Goal: Complete application form: Complete application form

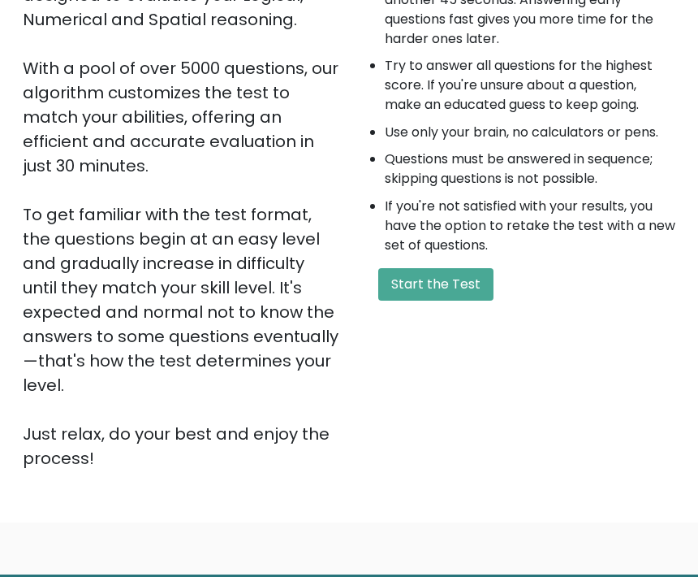
scroll to position [181, 0]
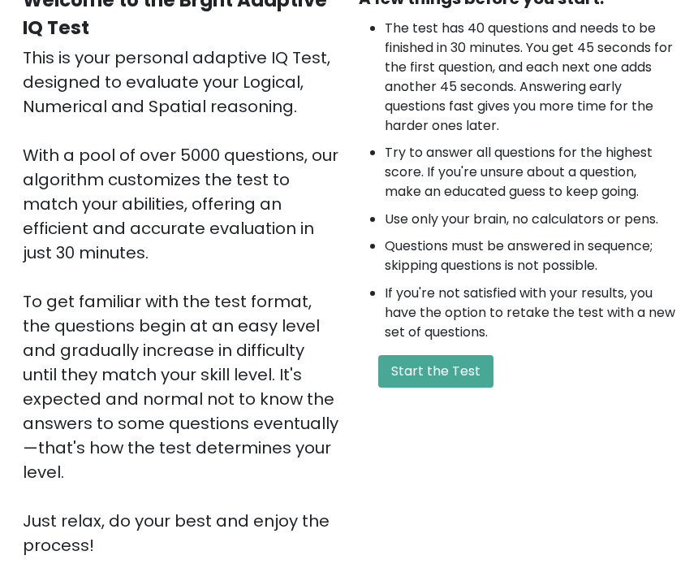
click at [418, 387] on button "Start the Test" at bounding box center [435, 371] width 115 height 32
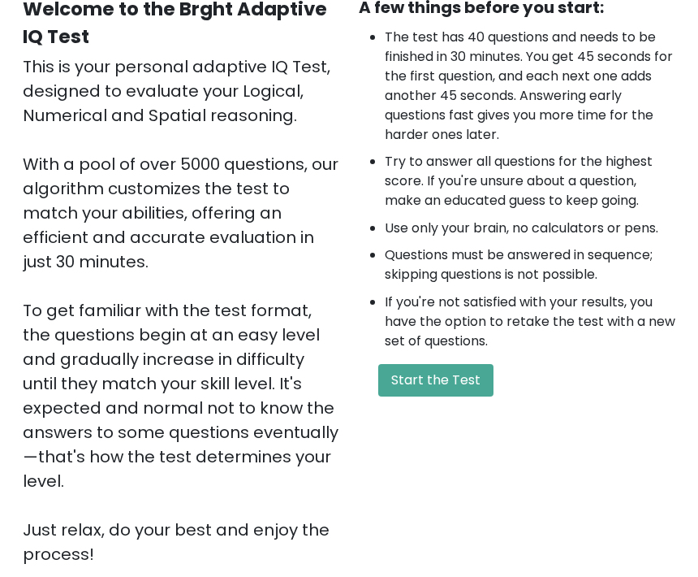
scroll to position [0, 0]
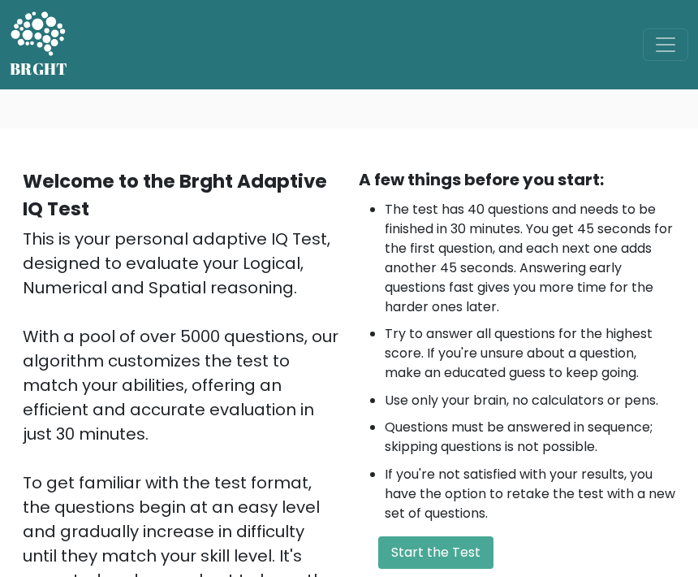
click at [667, 49] on span "Toggle navigation" at bounding box center [666, 44] width 24 height 24
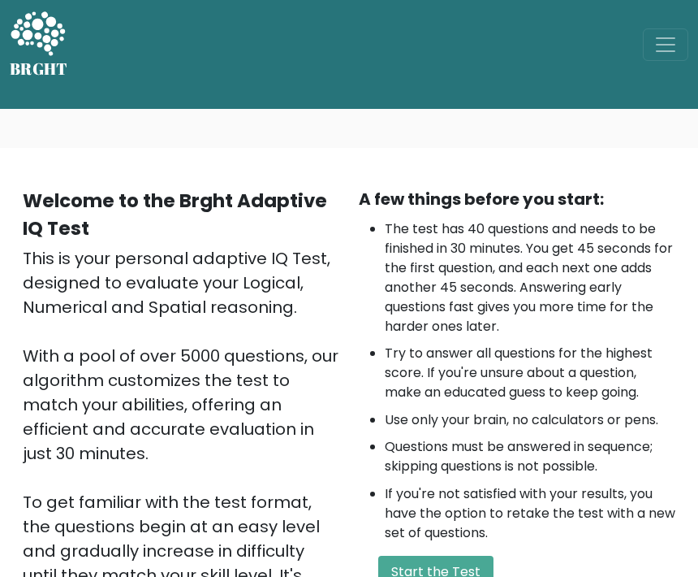
click at [664, 57] on button "Toggle navigation" at bounding box center [665, 44] width 45 height 32
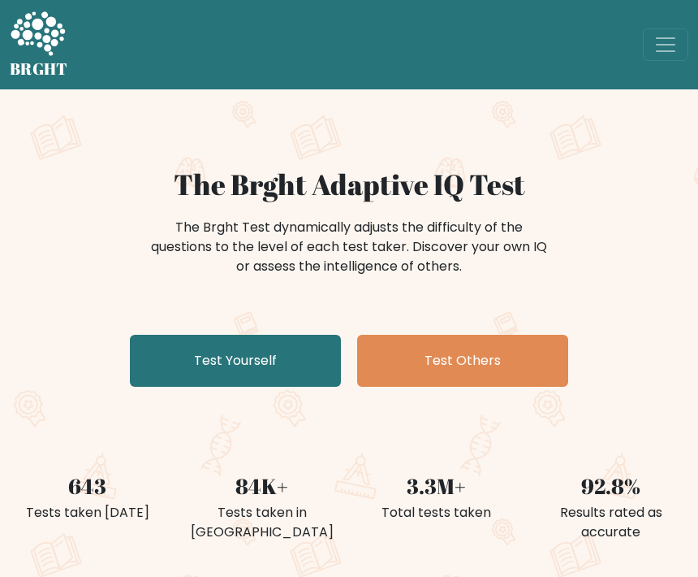
click at [162, 378] on link "Test Yourself" at bounding box center [235, 361] width 211 height 52
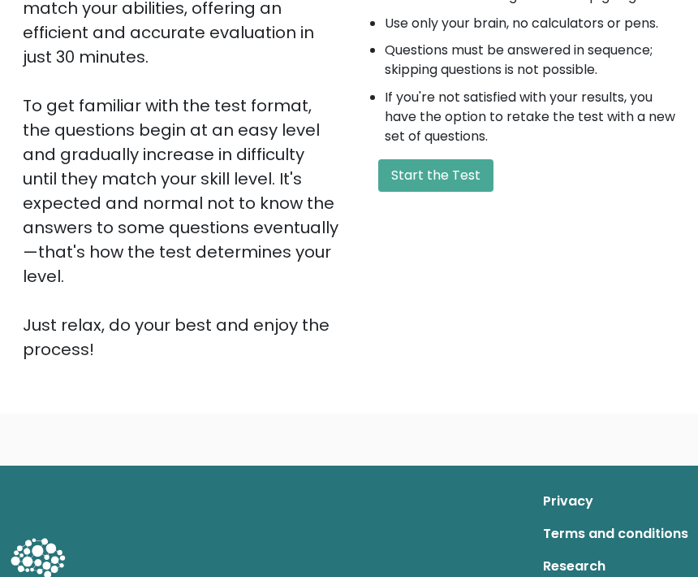
scroll to position [369, 0]
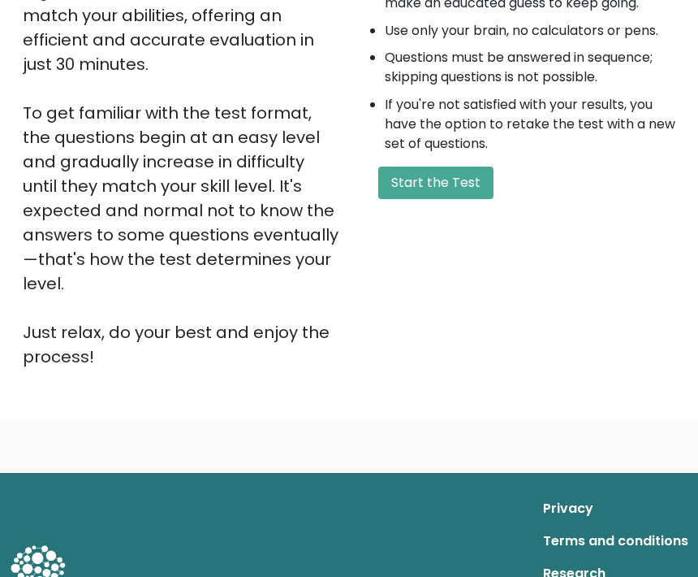
click at [422, 192] on button "Start the Test" at bounding box center [435, 183] width 115 height 32
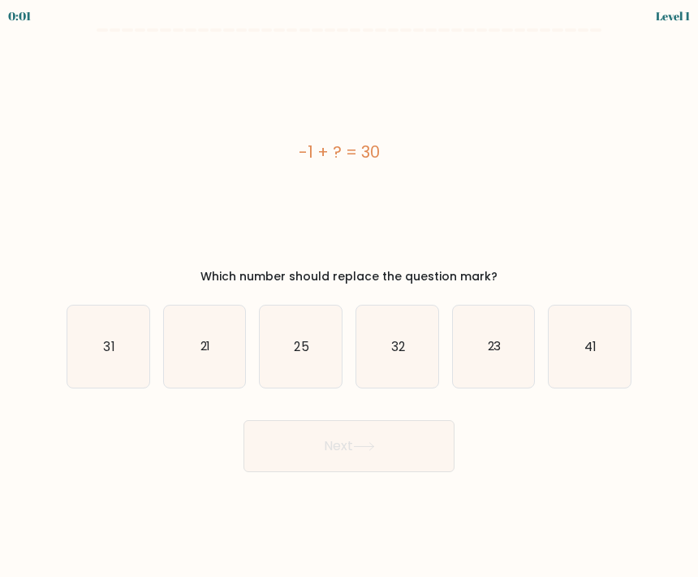
click at [97, 348] on icon "31" at bounding box center [108, 346] width 82 height 82
click at [349, 296] on input "a. 31" at bounding box center [349, 292] width 1 height 8
radio input "true"
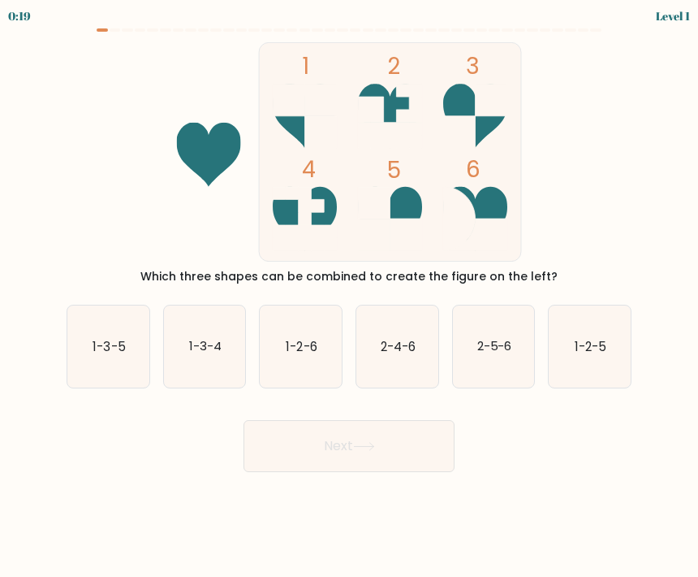
click at [303, 358] on icon "1-2-6" at bounding box center [301, 346] width 82 height 82
click at [349, 296] on input "c. 1-2-6" at bounding box center [349, 292] width 1 height 8
radio input "true"
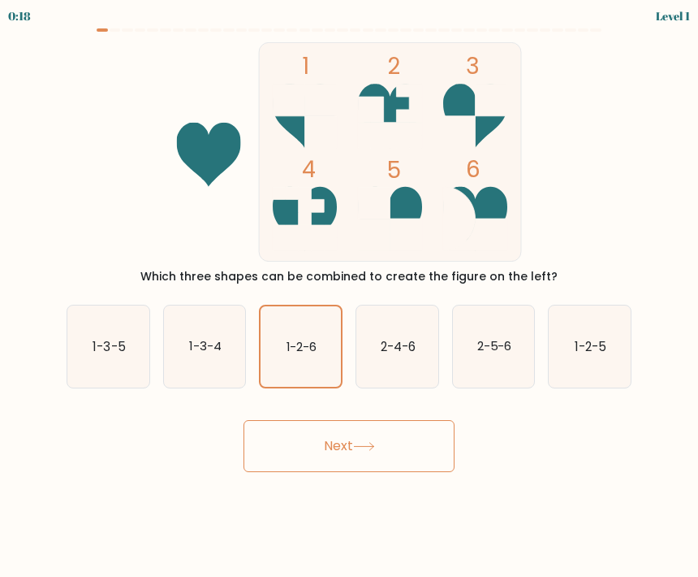
click at [290, 435] on button "Next" at bounding box center [349, 446] width 211 height 52
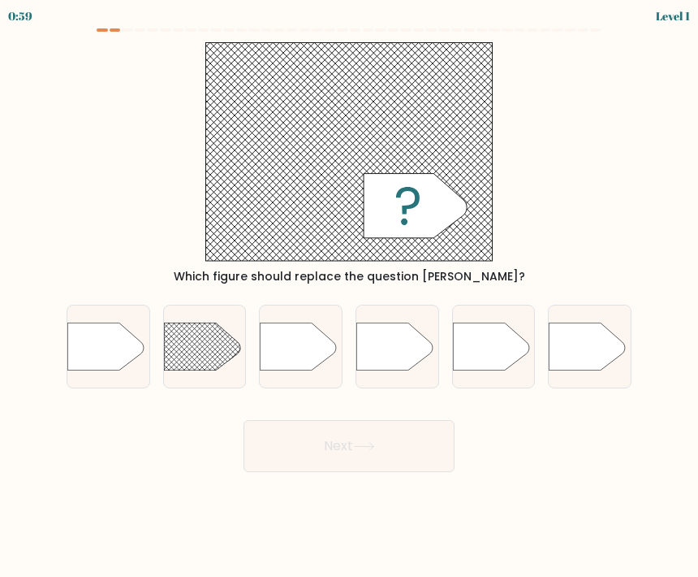
click at [194, 348] on rect at bounding box center [153, 306] width 213 height 162
click at [349, 296] on input "b." at bounding box center [349, 292] width 1 height 8
radio input "true"
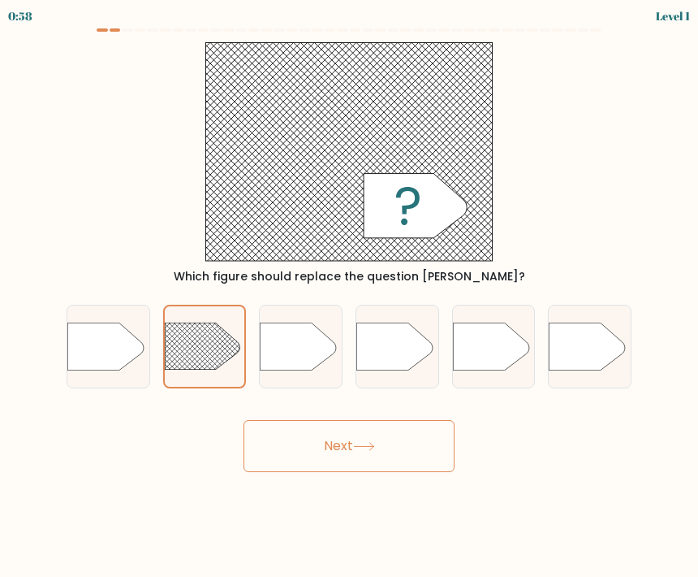
click at [324, 443] on button "Next" at bounding box center [349, 446] width 211 height 52
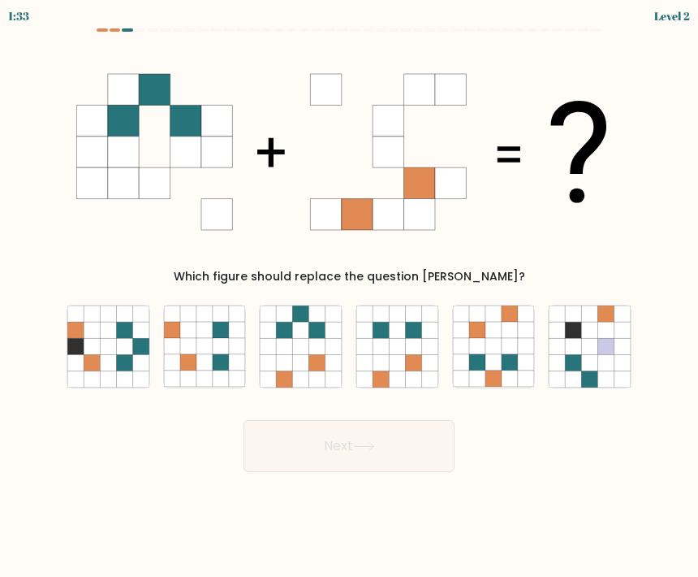
click at [383, 357] on icon at bounding box center [381, 362] width 16 height 16
click at [350, 296] on input "d." at bounding box center [349, 292] width 1 height 8
radio input "true"
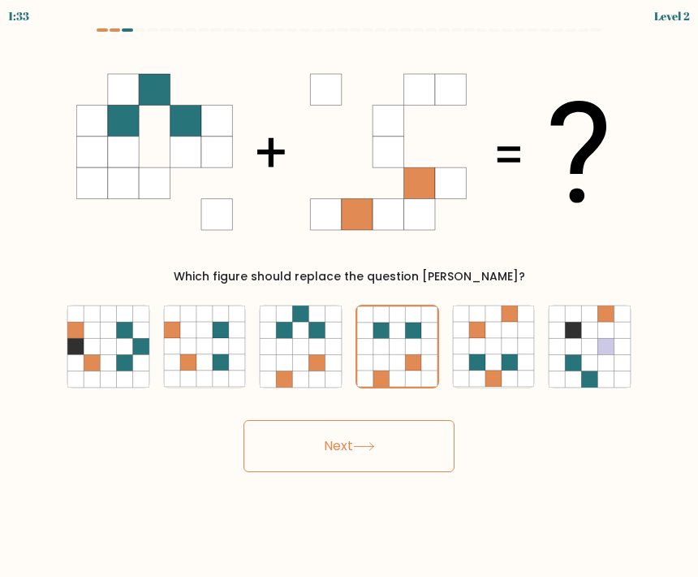
click at [309, 451] on button "Next" at bounding box center [349, 446] width 211 height 52
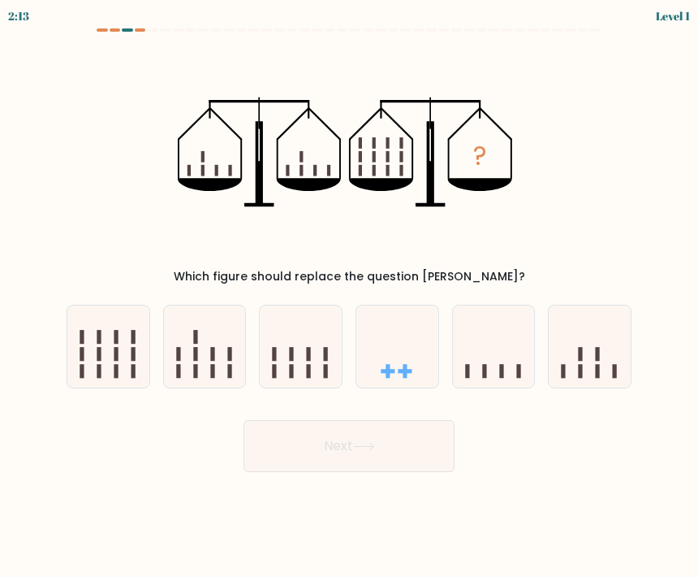
click at [390, 374] on rect at bounding box center [388, 371] width 4 height 14
click at [350, 296] on input "d." at bounding box center [349, 292] width 1 height 8
radio input "true"
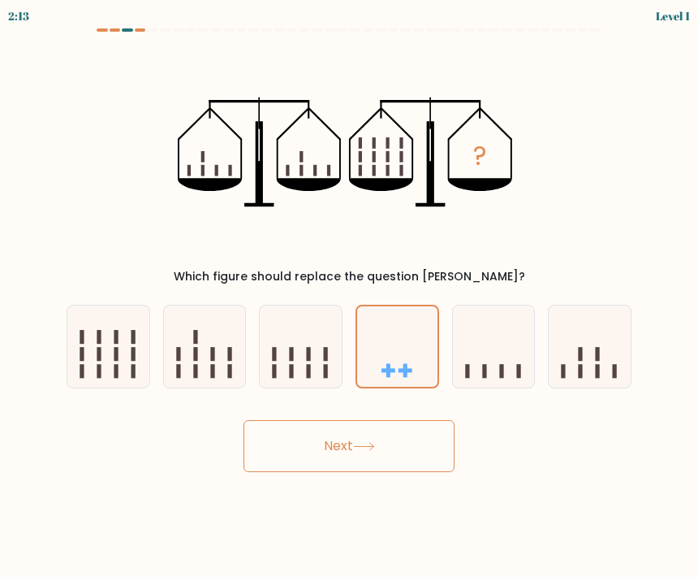
click at [300, 438] on button "Next" at bounding box center [349, 446] width 211 height 52
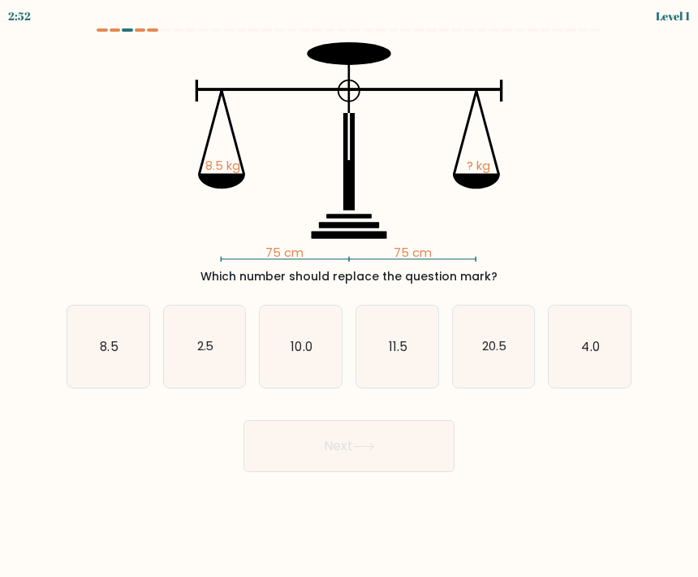
click at [112, 361] on icon "8.5" at bounding box center [108, 346] width 82 height 82
click at [349, 296] on input "a. 8.5" at bounding box center [349, 292] width 1 height 8
radio input "true"
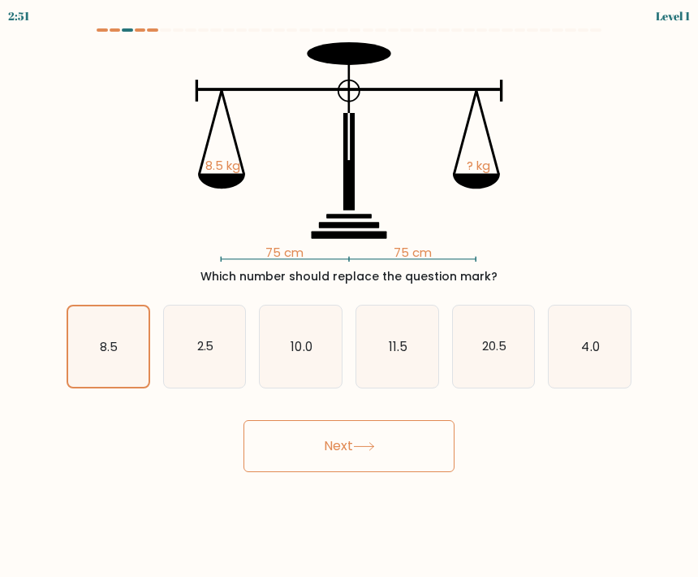
click at [317, 445] on button "Next" at bounding box center [349, 446] width 211 height 52
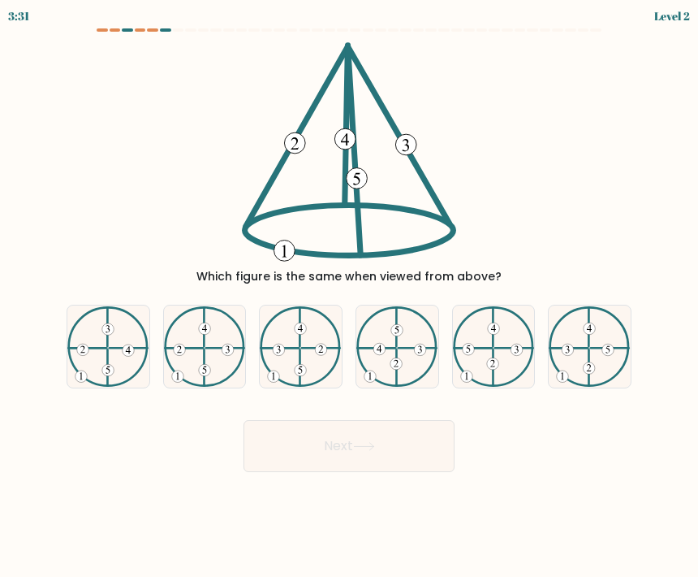
click at [377, 367] on icon at bounding box center [397, 346] width 82 height 81
click at [350, 296] on input "d." at bounding box center [349, 292] width 1 height 8
radio input "true"
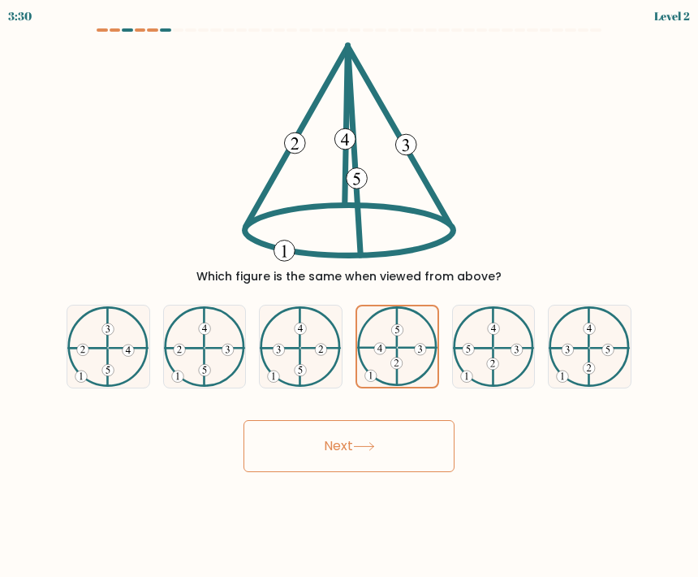
click at [356, 464] on button "Next" at bounding box center [349, 446] width 211 height 52
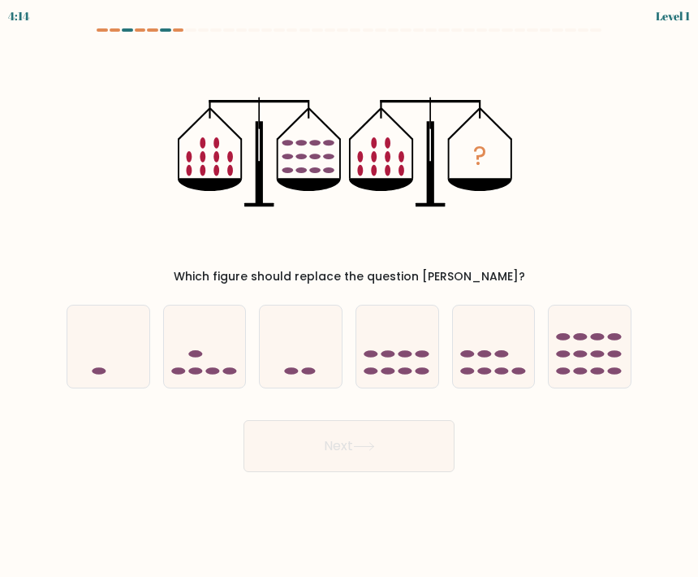
click at [377, 365] on icon at bounding box center [397, 346] width 82 height 67
click at [350, 296] on input "d." at bounding box center [349, 292] width 1 height 8
radio input "true"
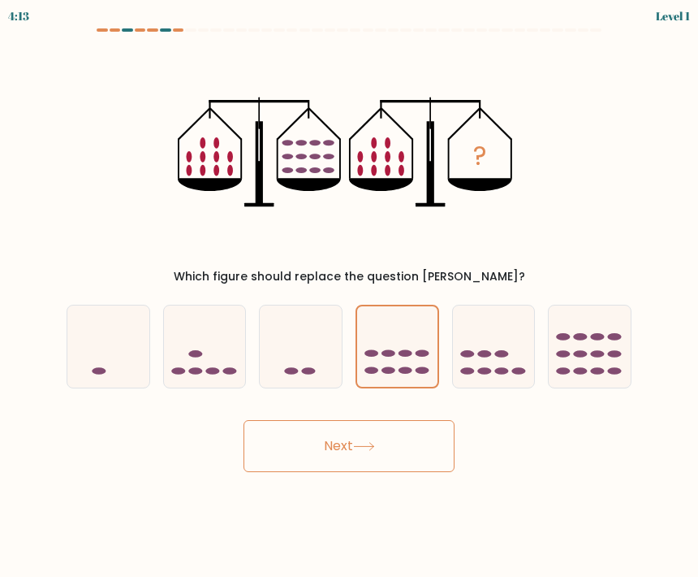
click at [358, 442] on icon at bounding box center [364, 446] width 22 height 9
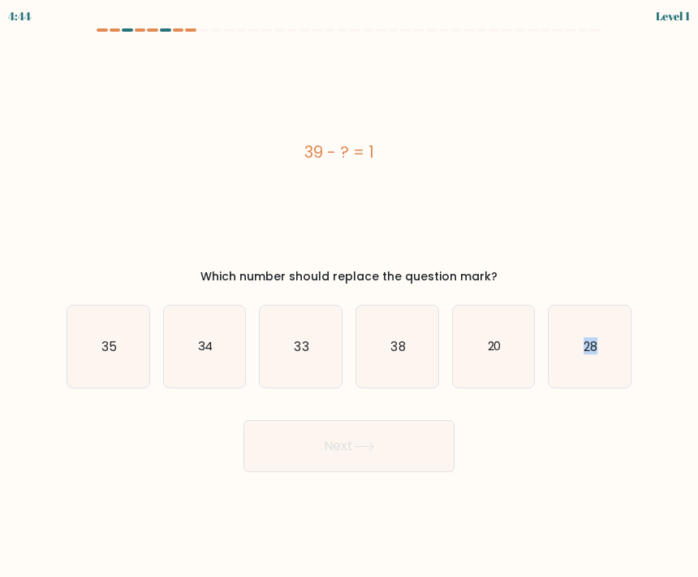
click at [141, 447] on div "Next" at bounding box center [349, 440] width 585 height 64
click at [399, 330] on icon "38" at bounding box center [397, 346] width 82 height 82
click at [350, 296] on input "d. 38" at bounding box center [349, 292] width 1 height 8
radio input "true"
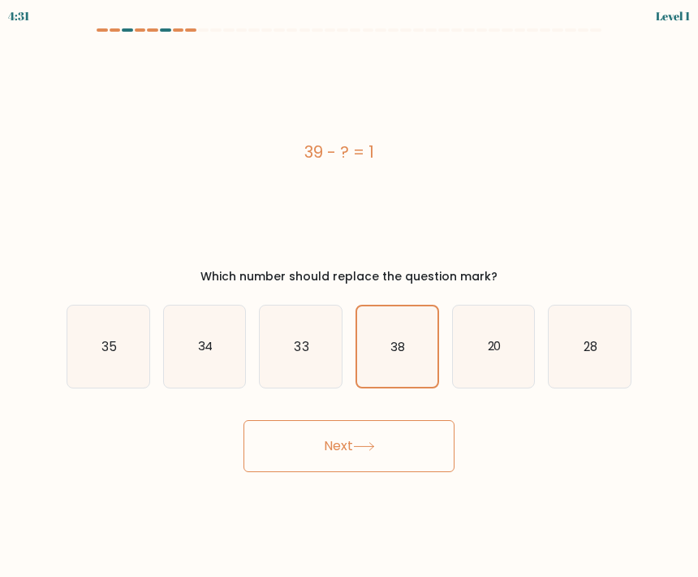
click at [420, 434] on button "Next" at bounding box center [349, 446] width 211 height 52
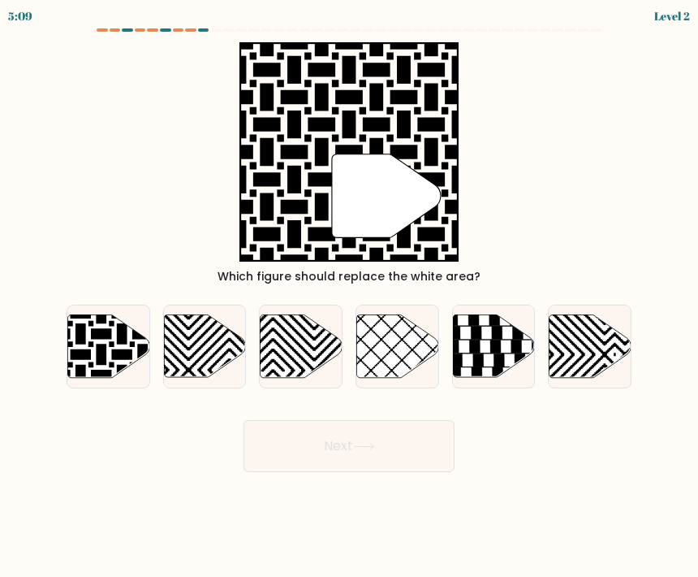
click at [119, 348] on icon at bounding box center [108, 345] width 82 height 63
click at [349, 296] on input "a." at bounding box center [349, 292] width 1 height 8
radio input "true"
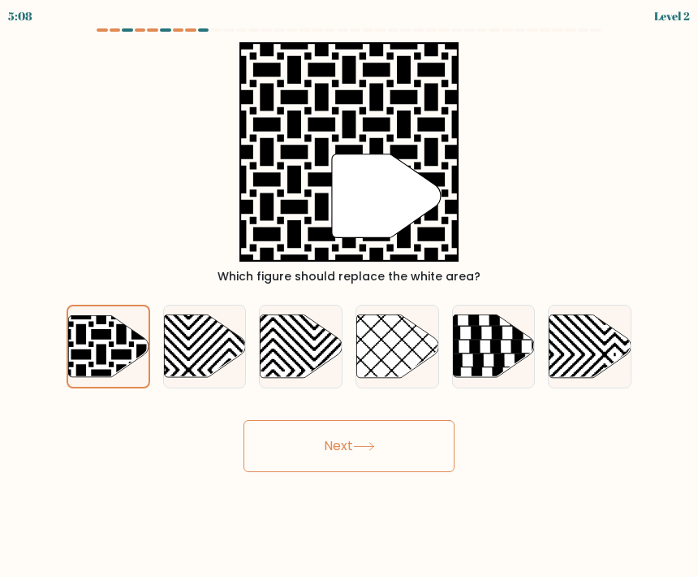
click at [331, 456] on button "Next" at bounding box center [349, 446] width 211 height 52
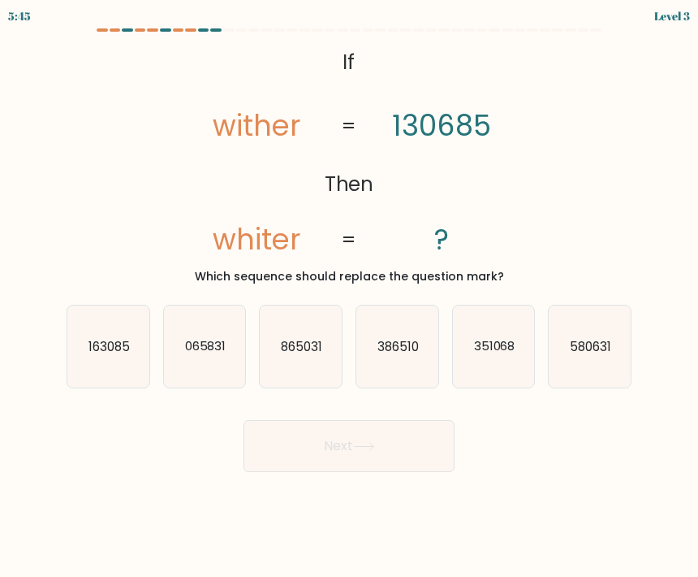
click at [105, 369] on icon "163085" at bounding box center [108, 346] width 82 height 82
click at [349, 296] on input "a. 163085" at bounding box center [349, 292] width 1 height 8
radio input "true"
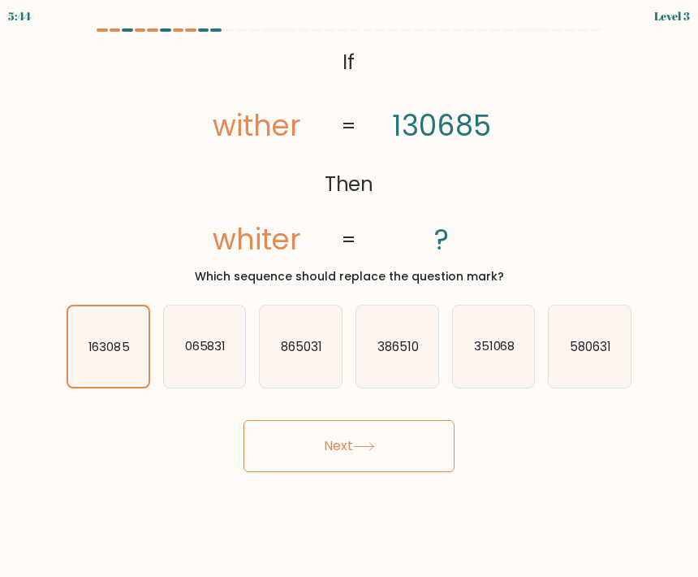
click at [369, 467] on button "Next" at bounding box center [349, 446] width 211 height 52
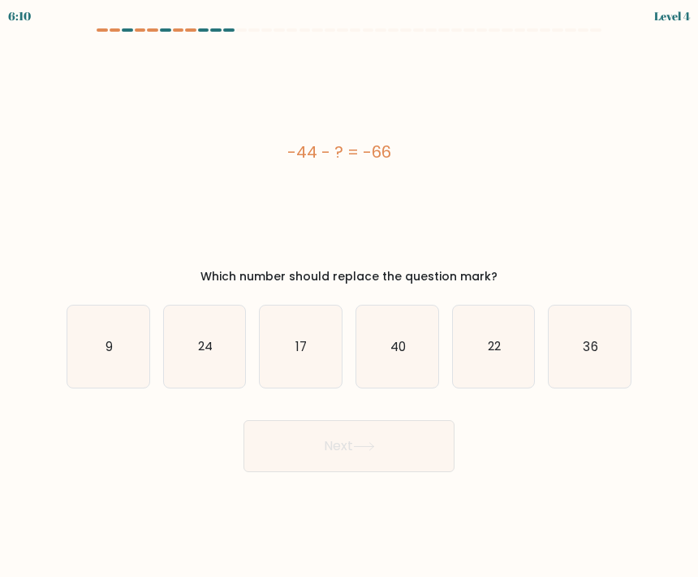
click at [400, 356] on icon "40" at bounding box center [397, 346] width 82 height 82
click at [350, 296] on input "d. 40" at bounding box center [349, 292] width 1 height 8
radio input "true"
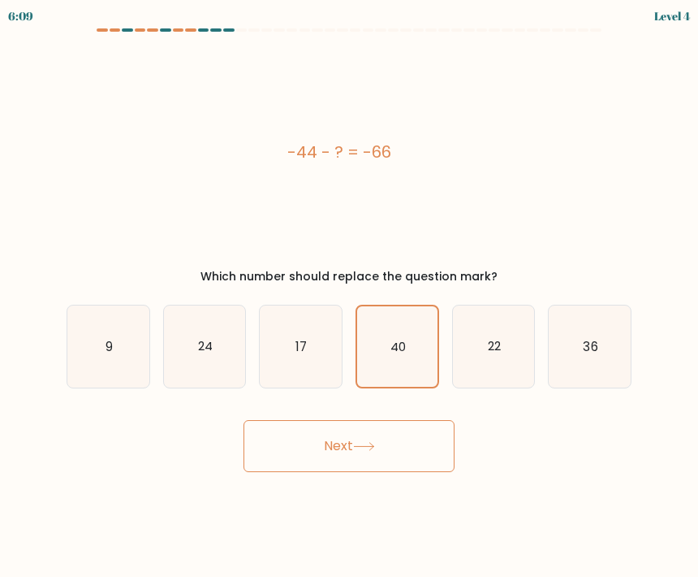
click at [356, 465] on button "Next" at bounding box center [349, 446] width 211 height 52
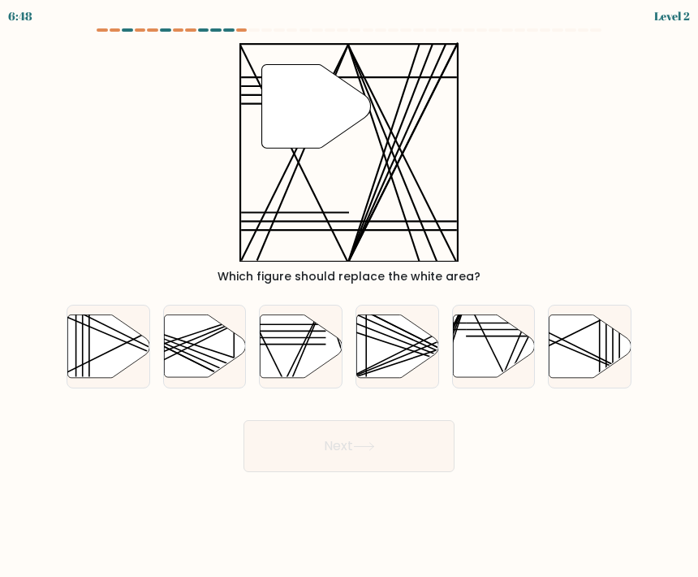
click at [310, 348] on icon at bounding box center [302, 345] width 82 height 63
click at [349, 296] on input "c." at bounding box center [349, 292] width 1 height 8
radio input "true"
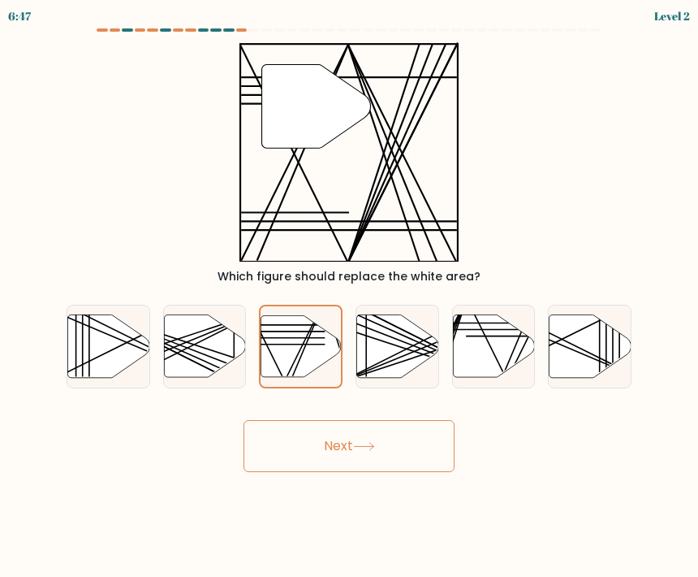
click at [377, 461] on button "Next" at bounding box center [349, 446] width 211 height 52
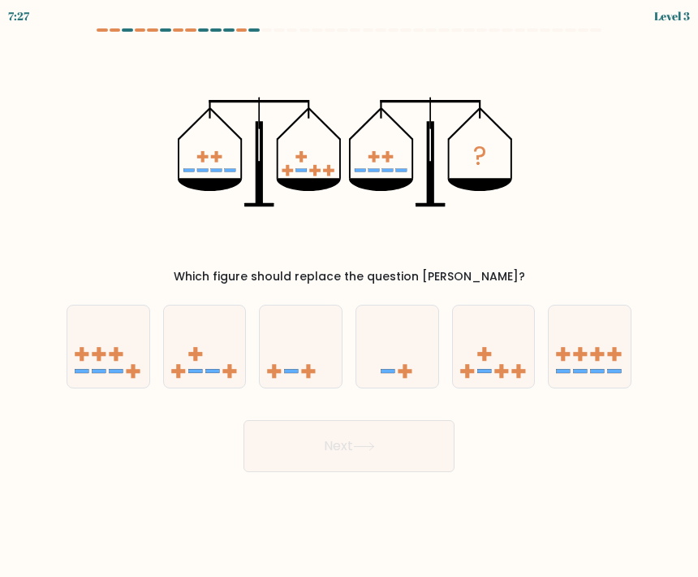
click at [201, 347] on icon at bounding box center [205, 346] width 82 height 67
click at [349, 296] on input "b." at bounding box center [349, 292] width 1 height 8
radio input "true"
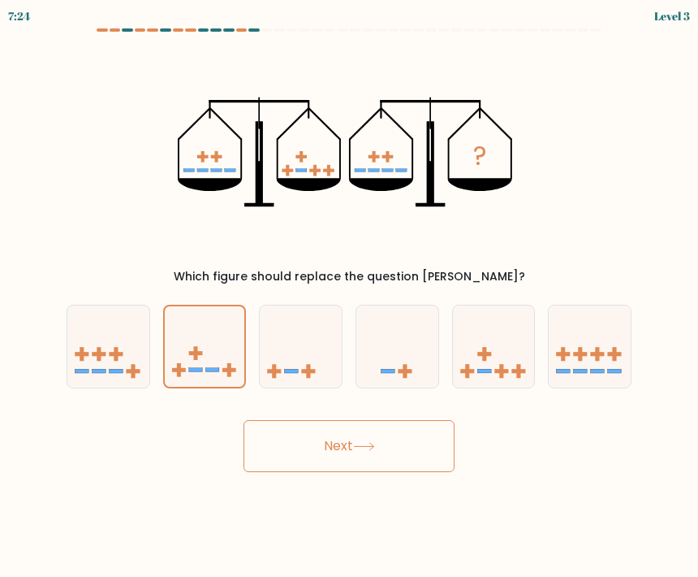
click at [92, 356] on icon at bounding box center [108, 346] width 82 height 67
click at [349, 296] on input "a." at bounding box center [349, 292] width 1 height 8
radio input "true"
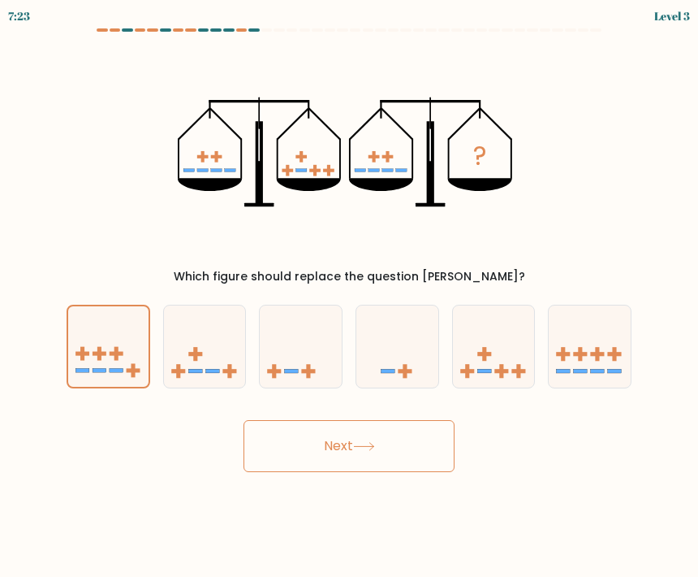
click at [390, 464] on button "Next" at bounding box center [349, 446] width 211 height 52
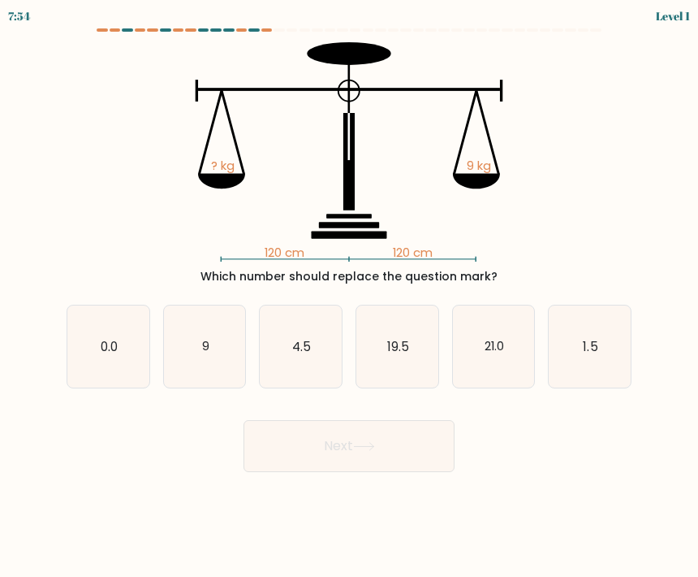
click at [413, 352] on icon "19.5" at bounding box center [397, 346] width 82 height 82
click at [350, 296] on input "d. 19.5" at bounding box center [349, 292] width 1 height 8
radio input "true"
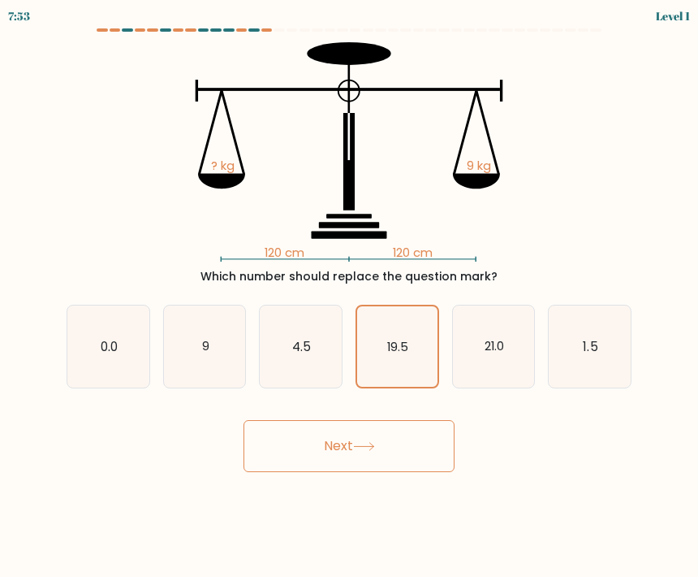
click at [399, 439] on button "Next" at bounding box center [349, 446] width 211 height 52
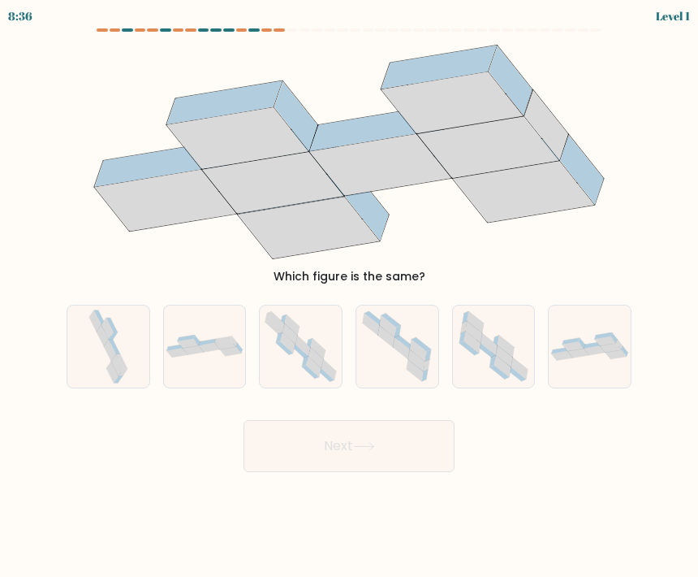
click at [130, 350] on icon at bounding box center [108, 346] width 43 height 82
click at [349, 296] on input "a." at bounding box center [349, 292] width 1 height 8
radio input "true"
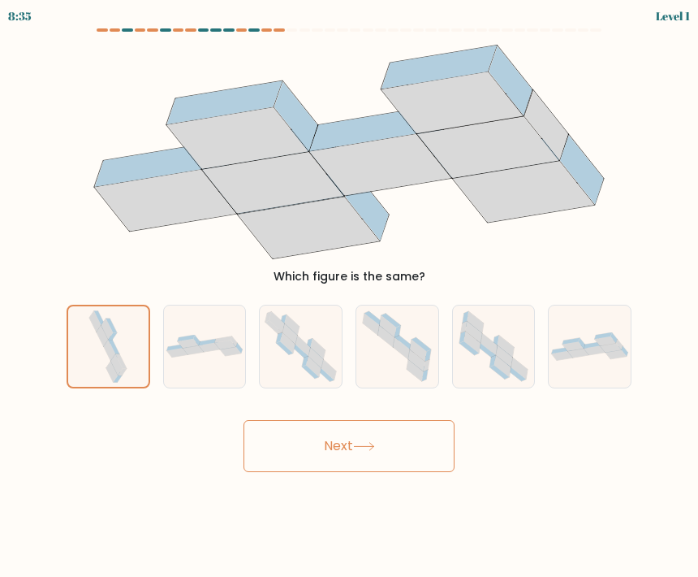
click at [322, 466] on button "Next" at bounding box center [349, 446] width 211 height 52
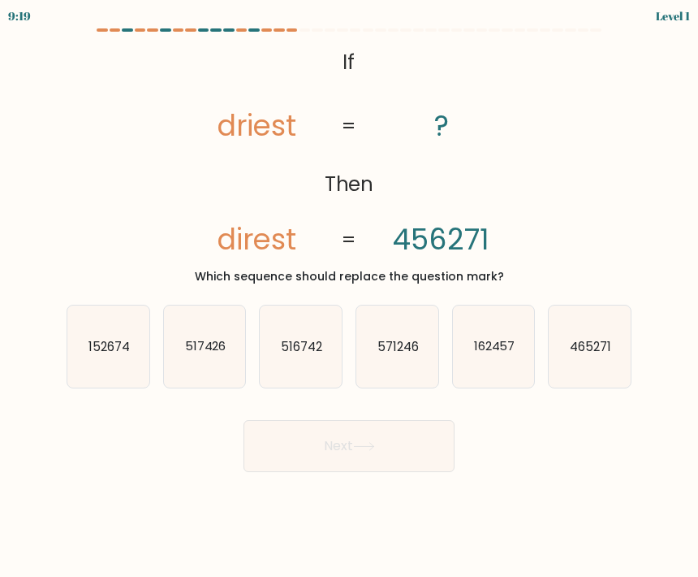
click at [387, 334] on icon "571246" at bounding box center [397, 346] width 82 height 82
click at [350, 296] on input "d. 571246" at bounding box center [349, 292] width 1 height 8
radio input "true"
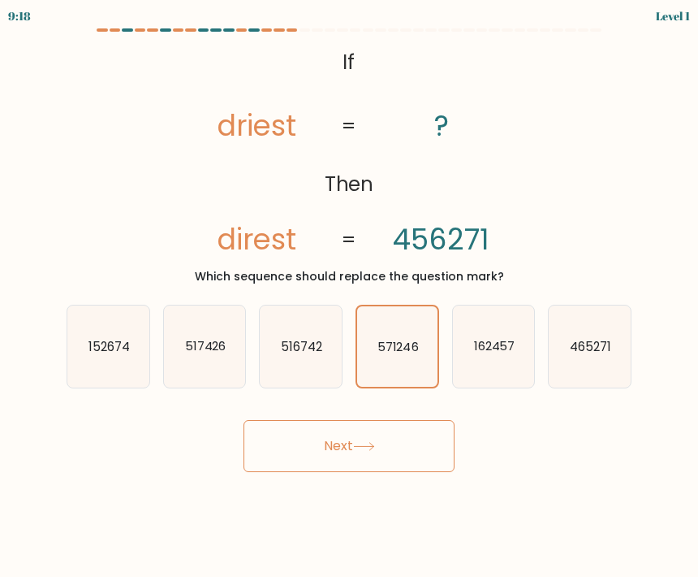
click at [344, 434] on button "Next" at bounding box center [349, 446] width 211 height 52
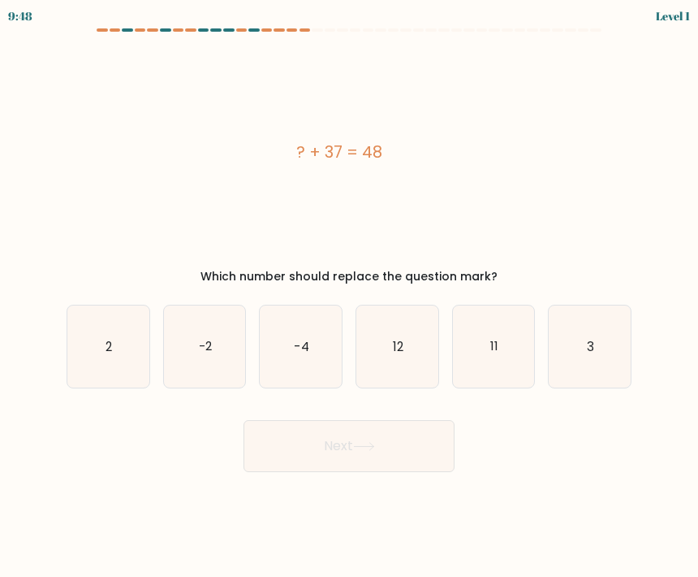
click at [304, 370] on icon "-4" at bounding box center [301, 346] width 82 height 82
click at [349, 296] on input "c. -4" at bounding box center [349, 292] width 1 height 8
radio input "true"
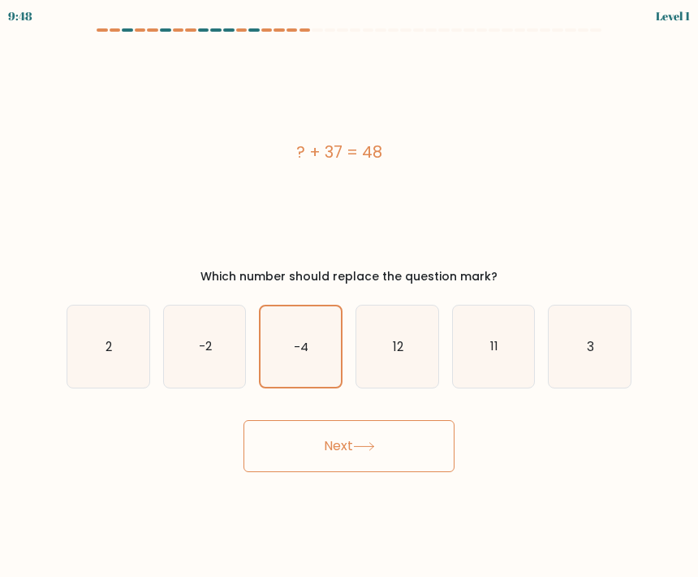
click at [302, 448] on button "Next" at bounding box center [349, 446] width 211 height 52
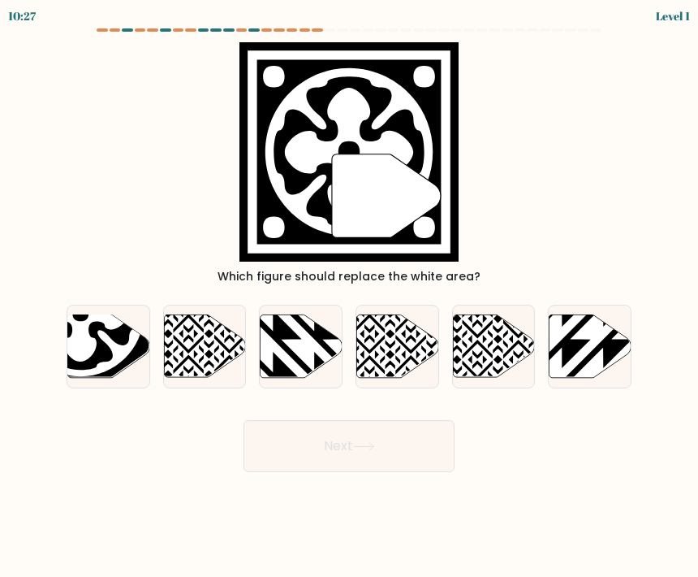
click at [125, 349] on icon at bounding box center [81, 313] width 126 height 126
click at [349, 296] on input "a." at bounding box center [349, 292] width 1 height 8
radio input "true"
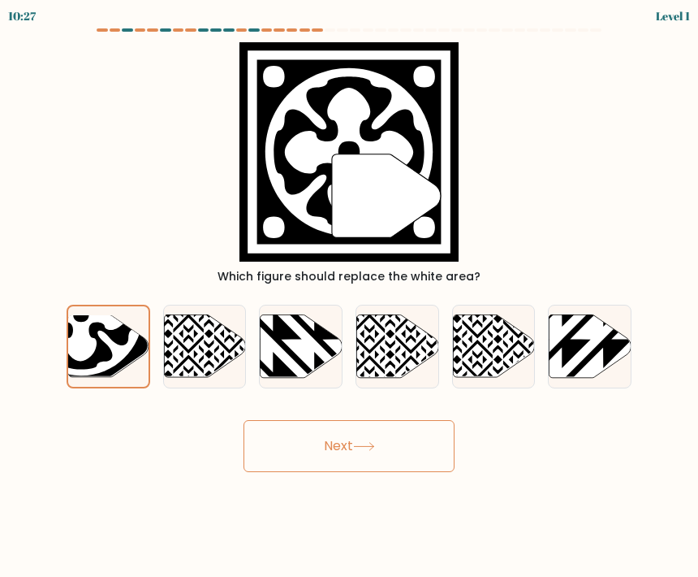
click at [323, 467] on button "Next" at bounding box center [349, 446] width 211 height 52
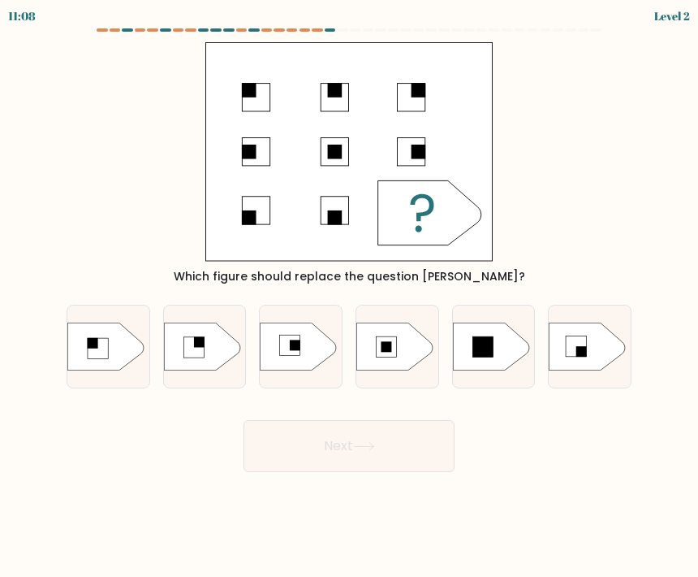
click at [303, 344] on icon at bounding box center [299, 346] width 76 height 48
click at [349, 296] on input "c." at bounding box center [349, 292] width 1 height 8
radio input "true"
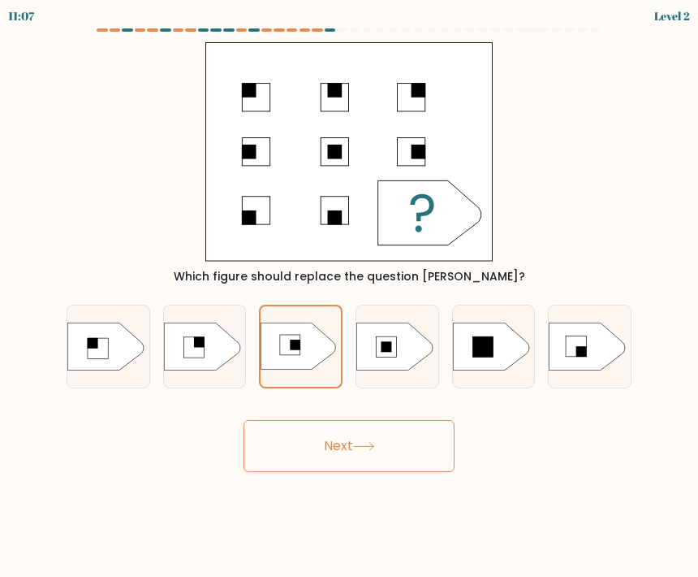
click at [377, 487] on body "11:07 Level 2" at bounding box center [349, 288] width 698 height 577
click at [351, 447] on button "Next" at bounding box center [349, 446] width 211 height 52
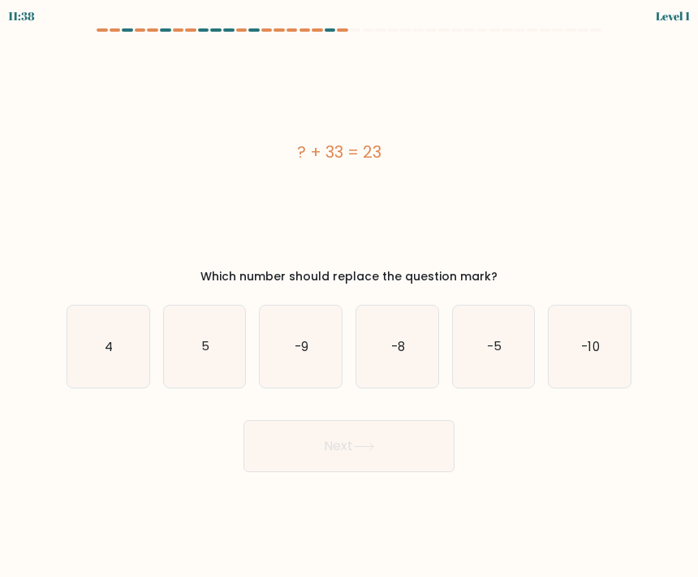
click at [310, 360] on icon "-9" at bounding box center [301, 346] width 82 height 82
click at [349, 296] on input "c. -9" at bounding box center [349, 292] width 1 height 8
radio input "true"
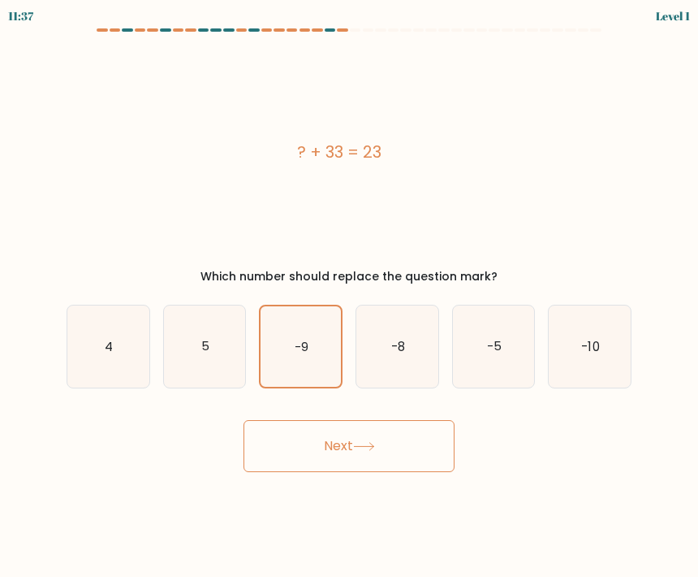
click at [384, 465] on button "Next" at bounding box center [349, 446] width 211 height 52
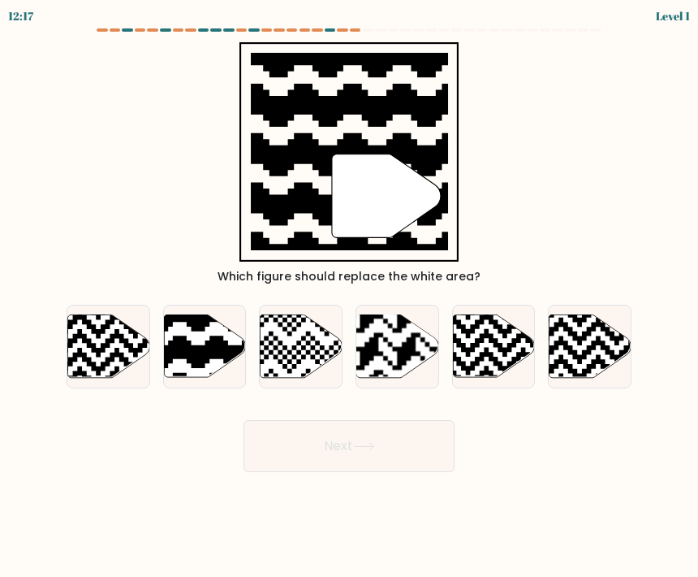
click at [208, 363] on icon at bounding box center [177, 313] width 149 height 149
click at [349, 296] on input "b." at bounding box center [349, 292] width 1 height 8
radio input "true"
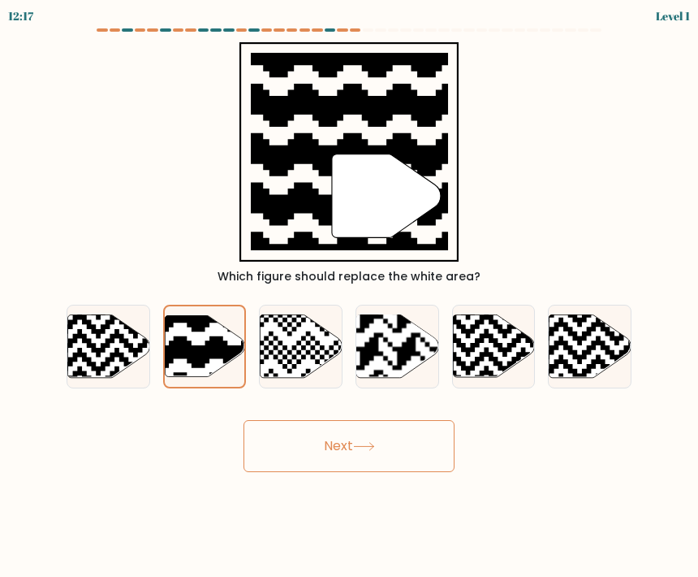
click at [392, 470] on button "Next" at bounding box center [349, 446] width 211 height 52
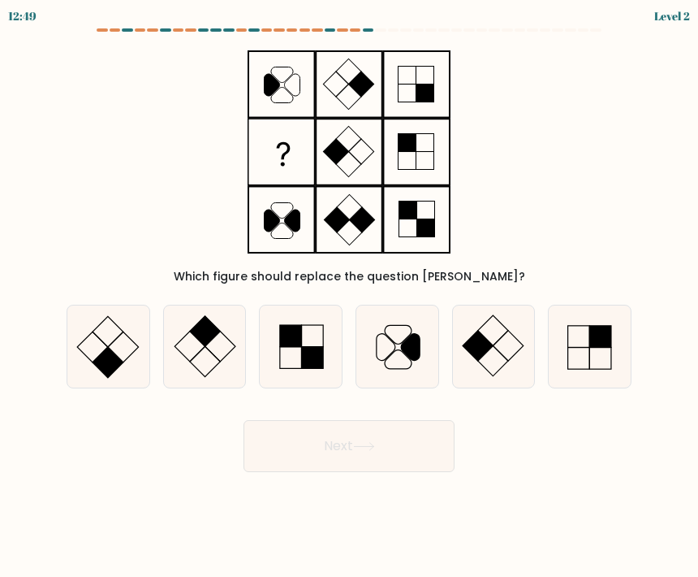
click at [394, 373] on icon at bounding box center [397, 346] width 82 height 82
click at [350, 296] on input "d." at bounding box center [349, 292] width 1 height 8
radio input "true"
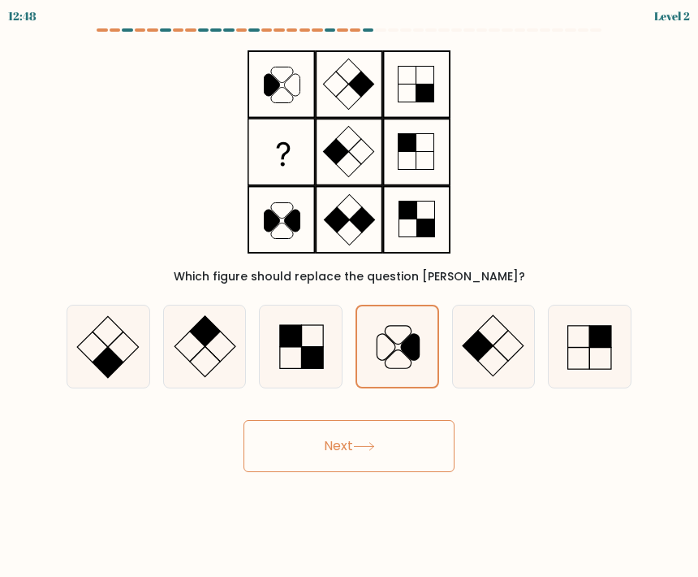
click at [341, 464] on button "Next" at bounding box center [349, 446] width 211 height 52
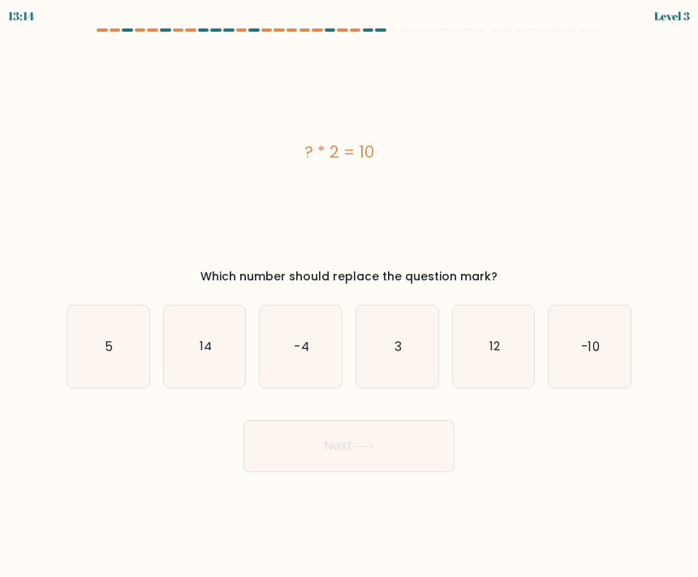
click at [583, 350] on text "-10" at bounding box center [591, 345] width 18 height 17
click at [350, 296] on input "f. -10" at bounding box center [349, 292] width 1 height 8
radio input "true"
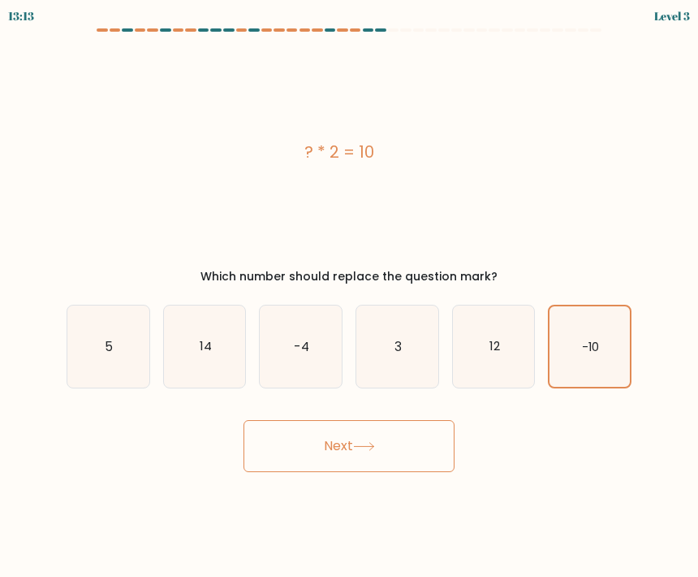
click at [334, 434] on button "Next" at bounding box center [349, 446] width 211 height 52
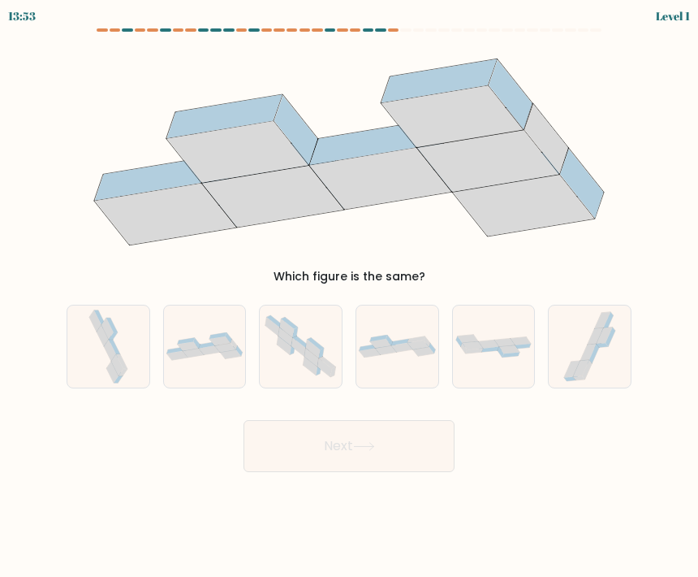
click at [301, 356] on icon at bounding box center [301, 345] width 82 height 71
click at [349, 296] on input "c." at bounding box center [349, 292] width 1 height 8
radio input "true"
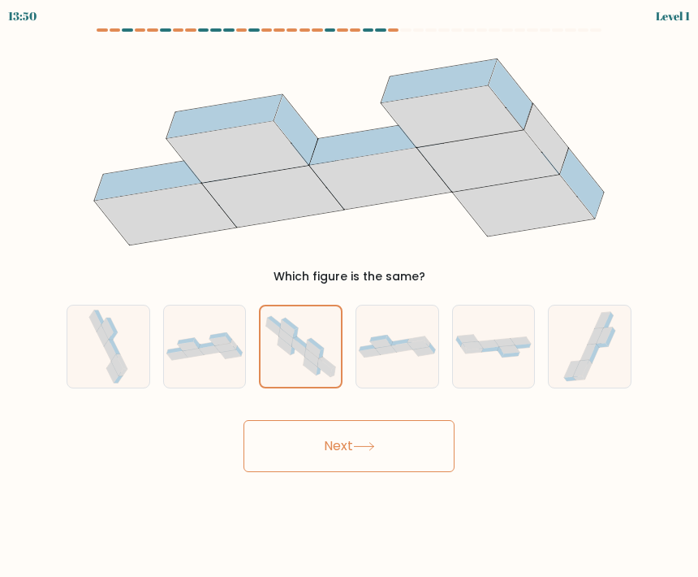
click at [382, 461] on button "Next" at bounding box center [349, 446] width 211 height 52
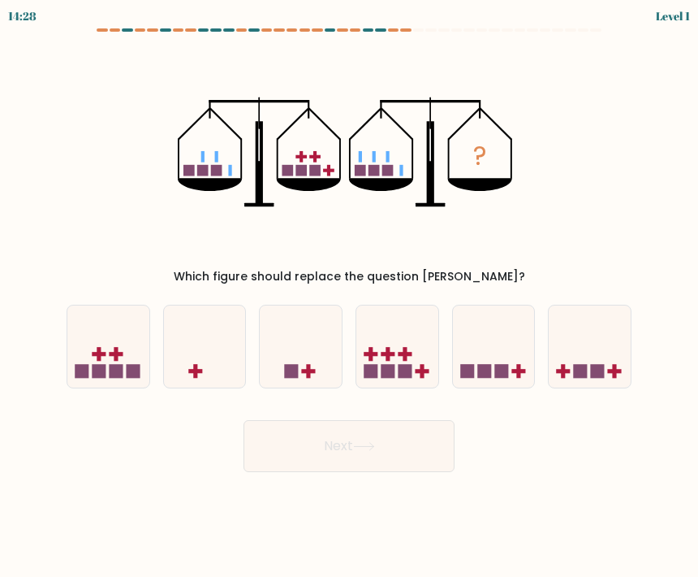
click at [581, 323] on icon at bounding box center [590, 346] width 82 height 67
click at [350, 296] on input "f." at bounding box center [349, 292] width 1 height 8
radio input "true"
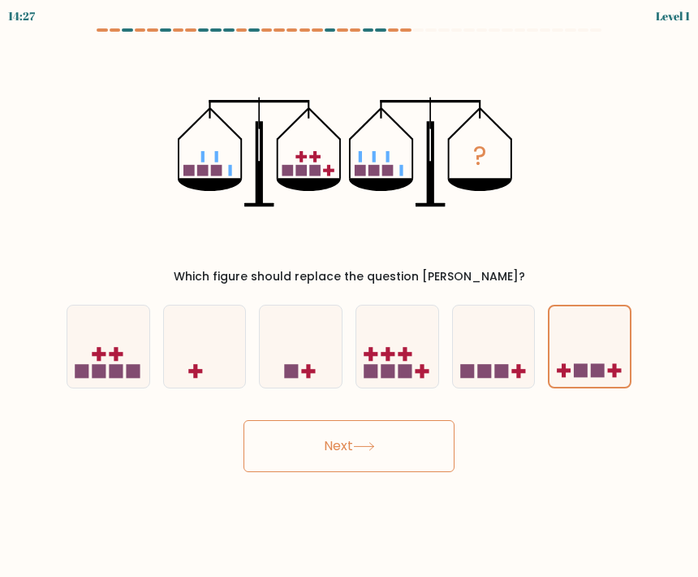
click at [366, 442] on icon at bounding box center [364, 446] width 22 height 9
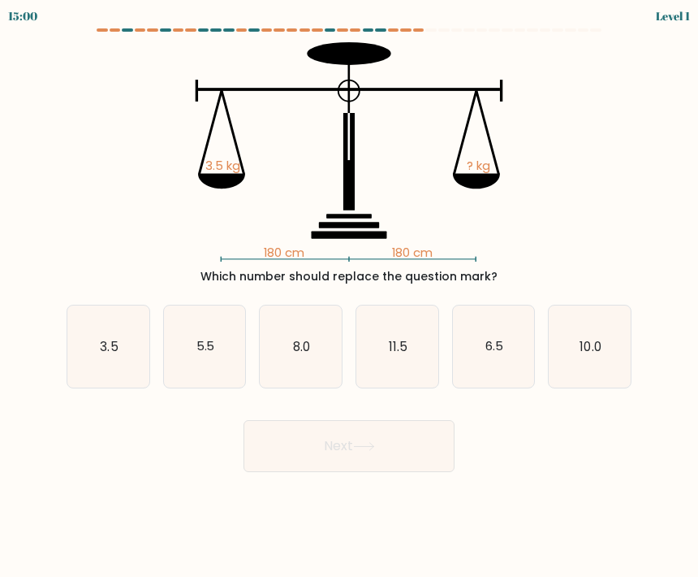
click at [56, 551] on body "15:00 Level 1" at bounding box center [349, 288] width 698 height 577
click at [392, 348] on text "11.5" at bounding box center [398, 345] width 19 height 17
click at [350, 296] on input "d. 11.5" at bounding box center [349, 292] width 1 height 8
radio input "true"
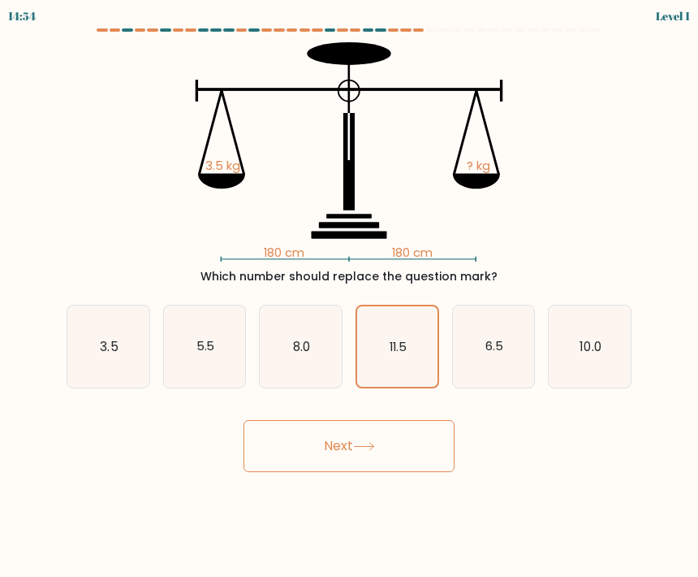
click at [114, 350] on text "3.5" at bounding box center [109, 345] width 18 height 17
click at [349, 296] on input "a. 3.5" at bounding box center [349, 292] width 1 height 8
radio input "true"
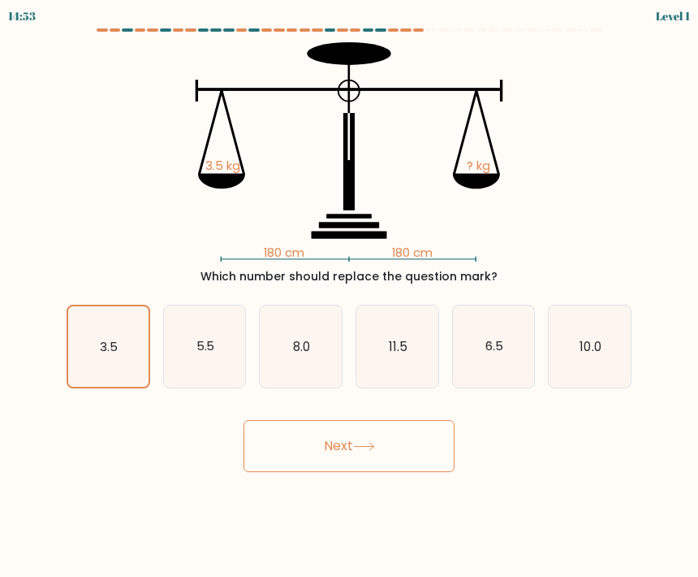
click at [413, 467] on button "Next" at bounding box center [349, 446] width 211 height 52
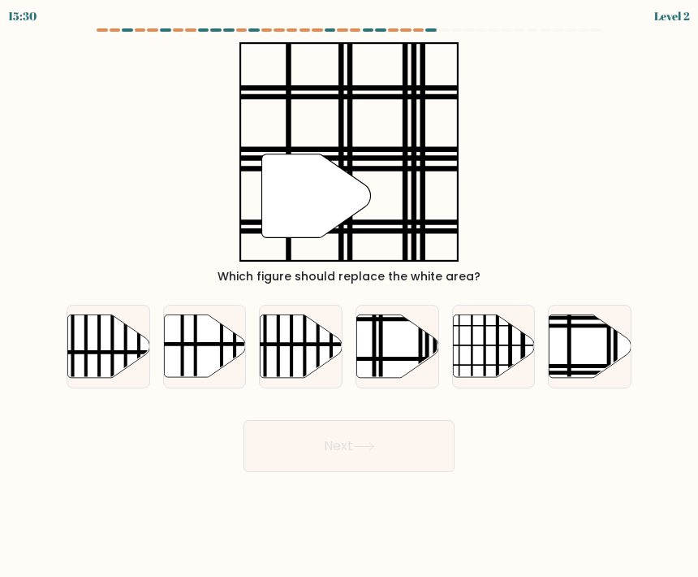
click at [558, 360] on icon at bounding box center [591, 345] width 82 height 63
click at [350, 296] on input "f." at bounding box center [349, 292] width 1 height 8
radio input "true"
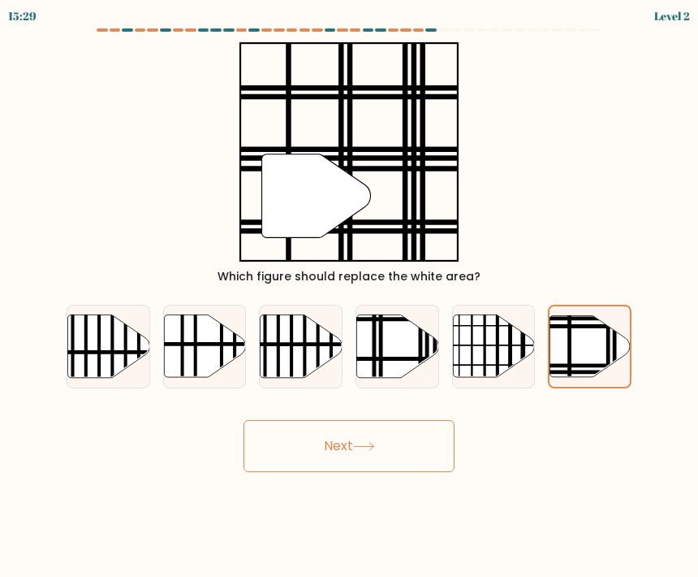
click at [353, 461] on button "Next" at bounding box center [349, 446] width 211 height 52
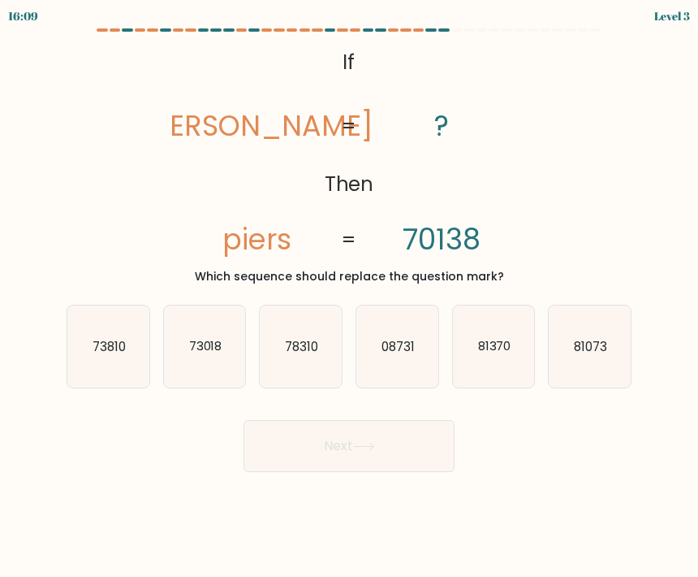
click at [291, 348] on text "78310" at bounding box center [301, 345] width 33 height 17
click at [349, 296] on input "c. 78310" at bounding box center [349, 292] width 1 height 8
radio input "true"
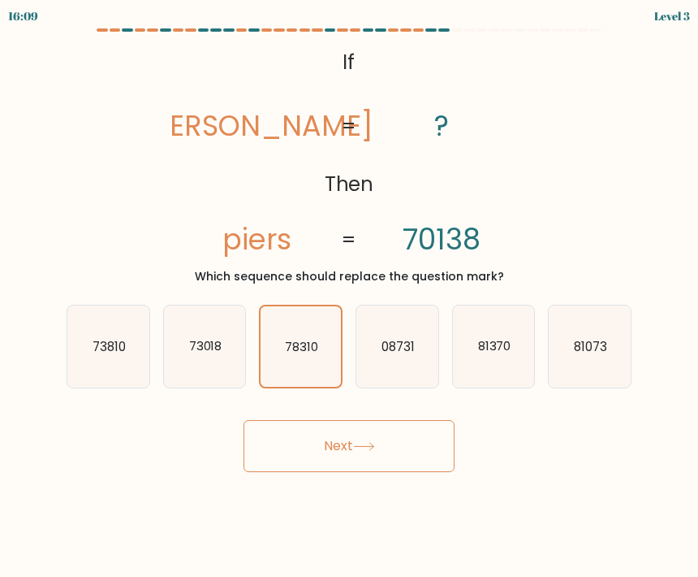
click at [372, 463] on button "Next" at bounding box center [349, 446] width 211 height 52
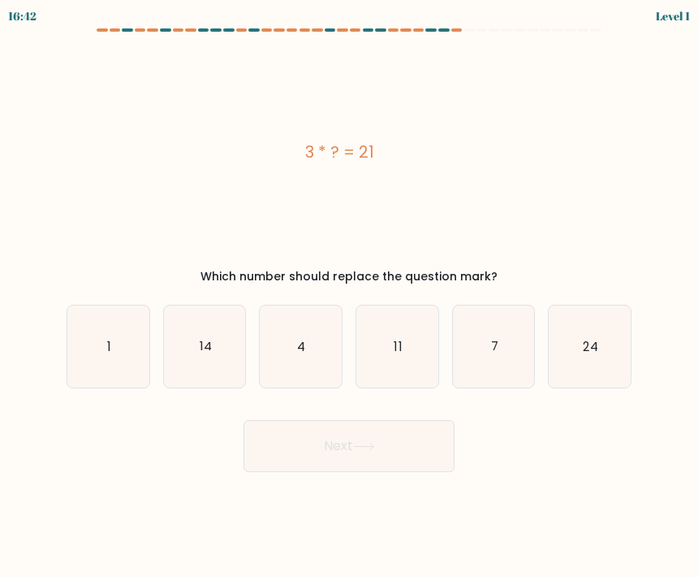
click at [406, 351] on icon "11" at bounding box center [397, 346] width 82 height 82
click at [350, 296] on input "d. 11" at bounding box center [349, 292] width 1 height 8
radio input "true"
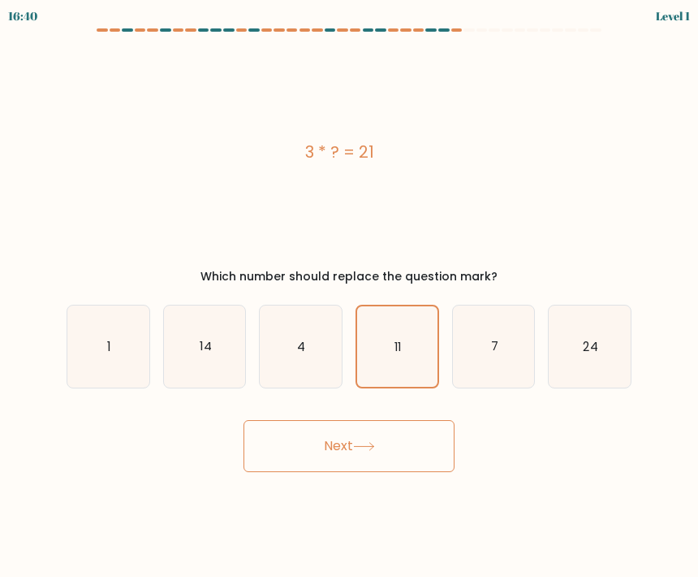
click at [315, 350] on icon "4" at bounding box center [301, 346] width 82 height 82
click at [349, 296] on input "c. 4" at bounding box center [349, 292] width 1 height 8
radio input "true"
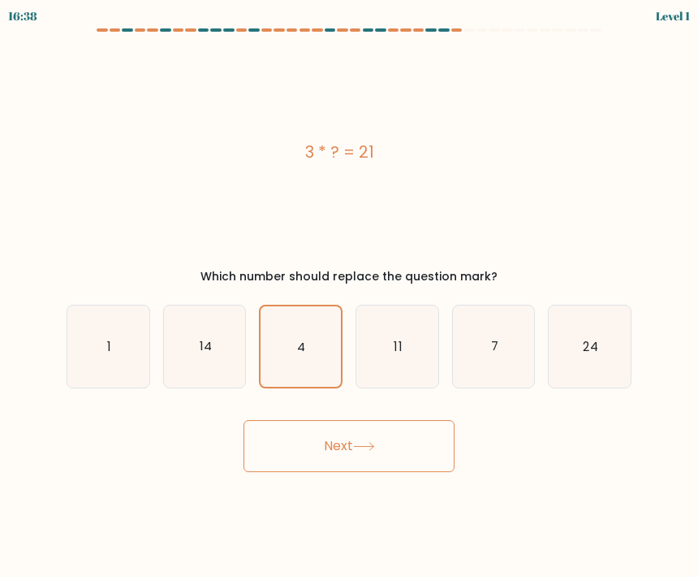
click at [378, 365] on icon "11" at bounding box center [397, 346] width 82 height 82
click at [350, 296] on input "d. 11" at bounding box center [349, 292] width 1 height 8
radio input "true"
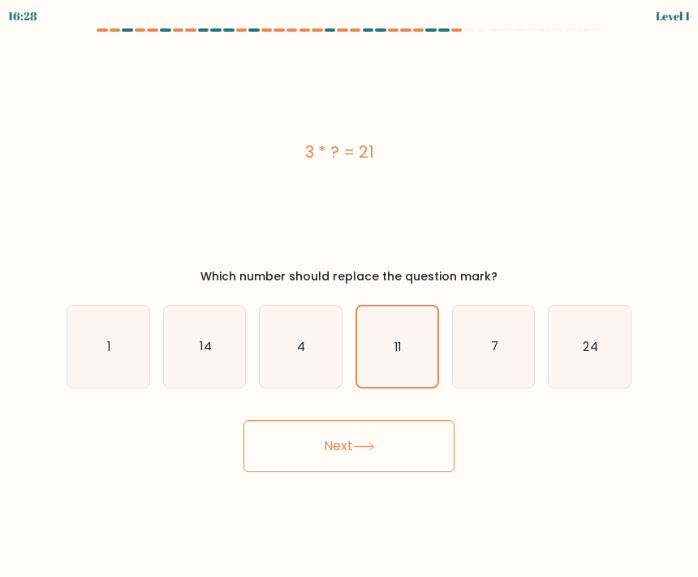
click at [216, 353] on icon "14" at bounding box center [205, 346] width 82 height 82
click at [349, 296] on input "b. 14" at bounding box center [349, 292] width 1 height 8
radio input "true"
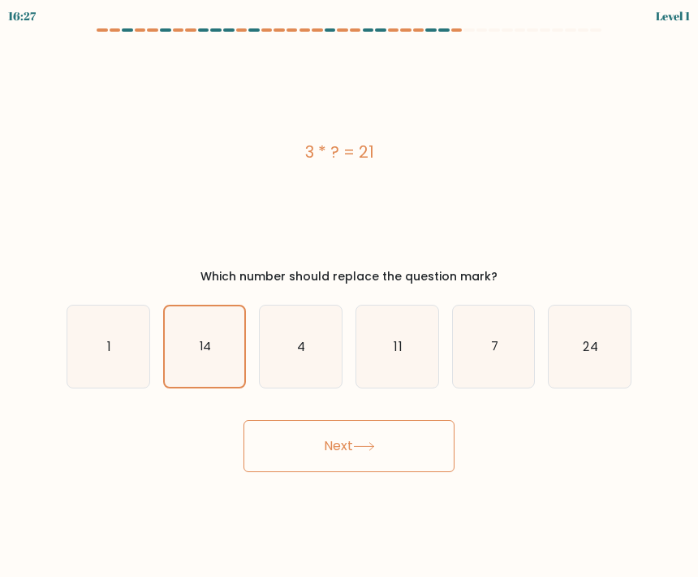
click at [326, 432] on button "Next" at bounding box center [349, 446] width 211 height 52
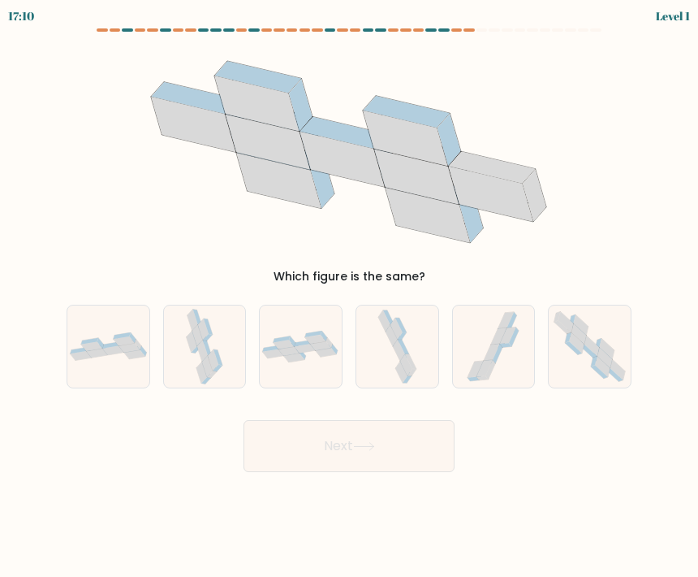
click at [498, 356] on icon at bounding box center [499, 352] width 10 height 19
click at [350, 296] on input "e." at bounding box center [349, 292] width 1 height 8
radio input "true"
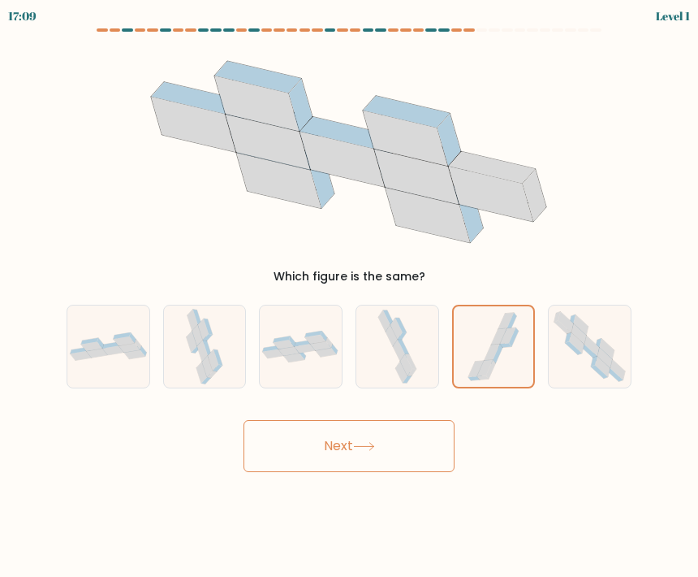
click at [362, 469] on button "Next" at bounding box center [349, 446] width 211 height 52
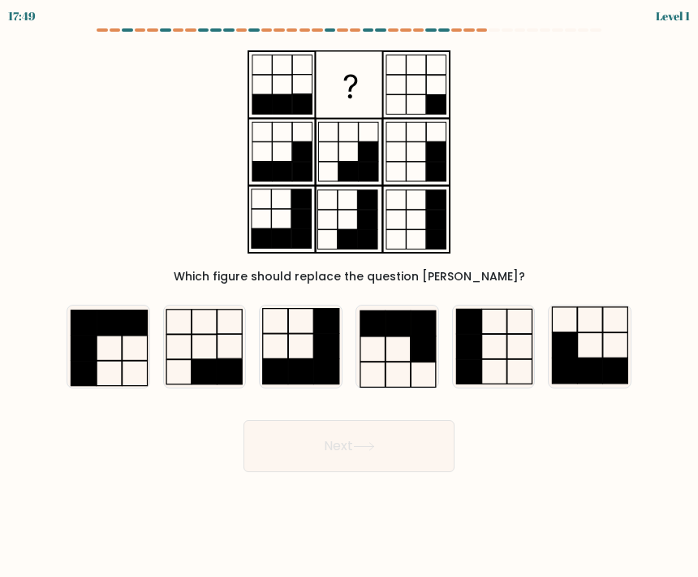
click at [241, 365] on rect at bounding box center [230, 372] width 25 height 24
click at [349, 296] on input "b." at bounding box center [349, 292] width 1 height 8
radio input "true"
click at [391, 440] on button "Next" at bounding box center [349, 446] width 211 height 52
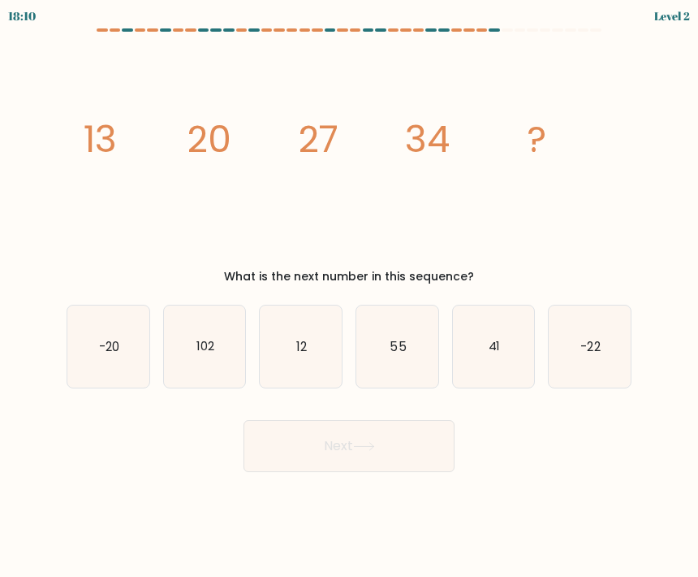
click at [494, 353] on text "41" at bounding box center [494, 345] width 12 height 17
click at [350, 296] on input "e. 41" at bounding box center [349, 292] width 1 height 8
radio input "true"
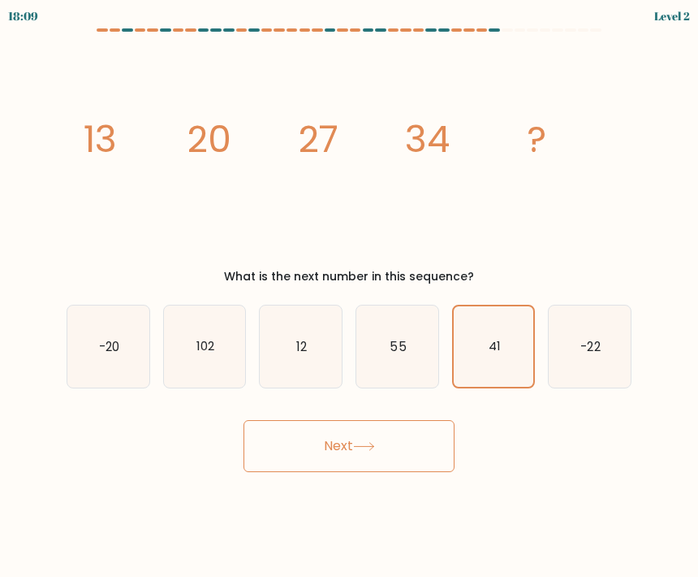
click at [335, 450] on button "Next" at bounding box center [349, 446] width 211 height 52
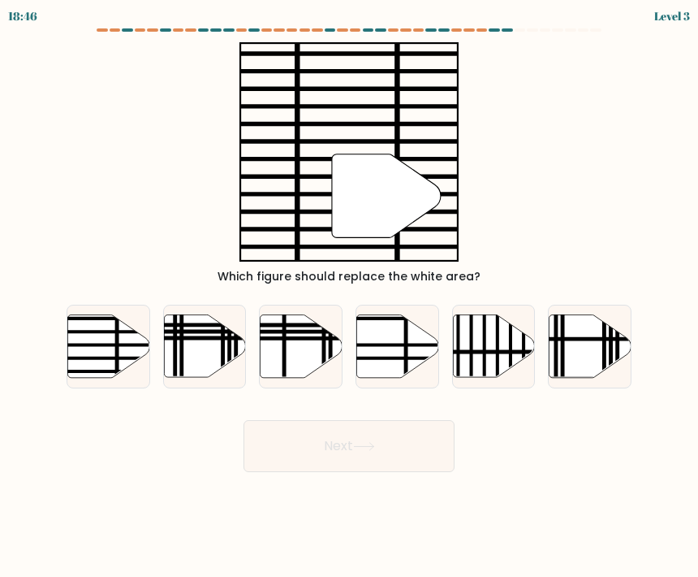
click at [92, 331] on line at bounding box center [80, 331] width 165 height 0
click at [349, 296] on input "a." at bounding box center [349, 292] width 1 height 8
radio input "true"
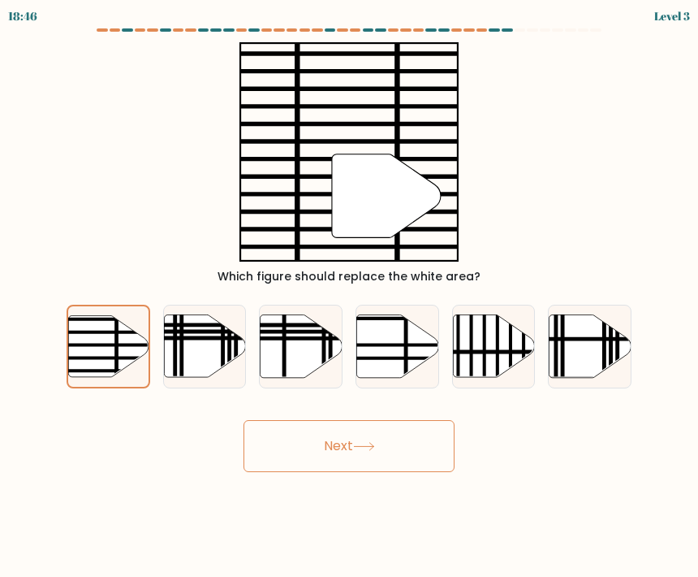
click at [364, 450] on icon at bounding box center [364, 446] width 22 height 9
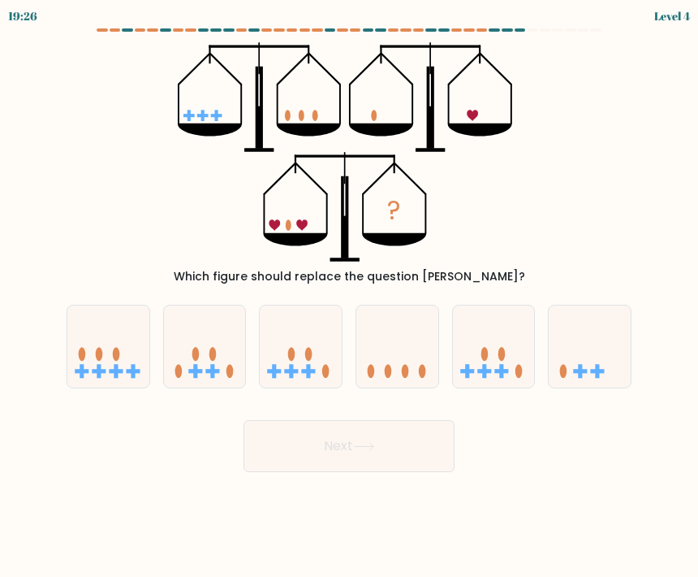
click at [213, 340] on icon at bounding box center [205, 346] width 82 height 67
click at [349, 296] on input "b." at bounding box center [349, 292] width 1 height 8
radio input "true"
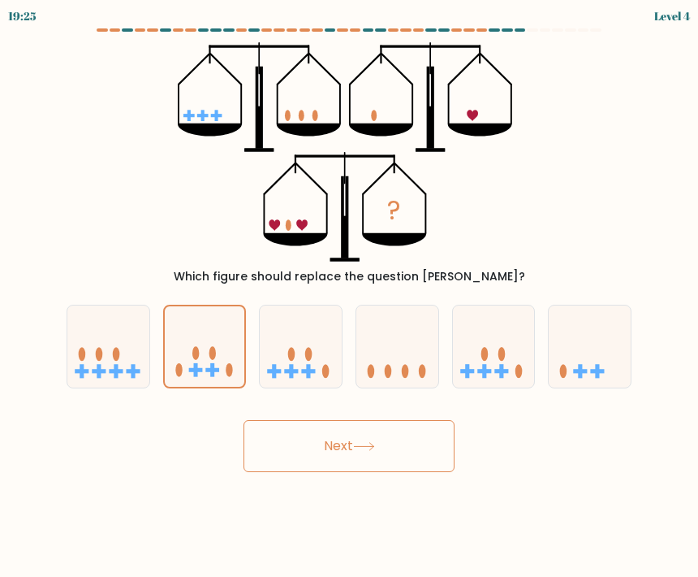
click at [375, 450] on icon at bounding box center [364, 446] width 22 height 9
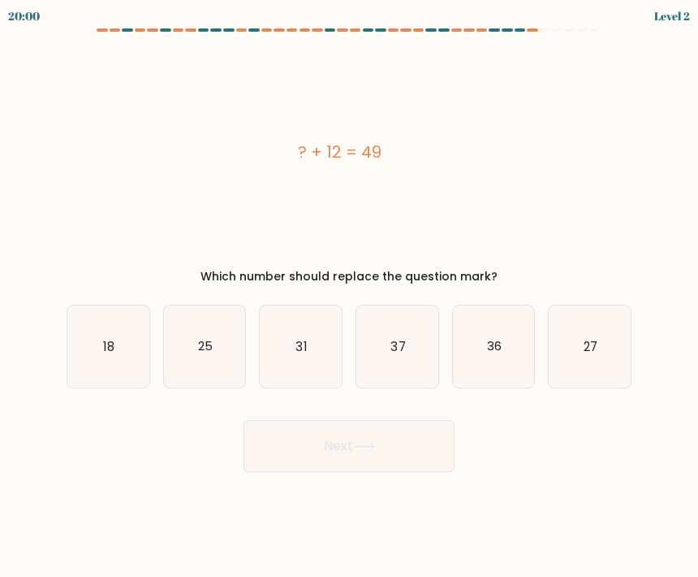
click at [67, 531] on body "20:00 Level 2" at bounding box center [349, 288] width 698 height 577
click at [394, 356] on icon "37" at bounding box center [397, 346] width 82 height 82
click at [350, 296] on input "d. 37" at bounding box center [349, 292] width 1 height 8
radio input "true"
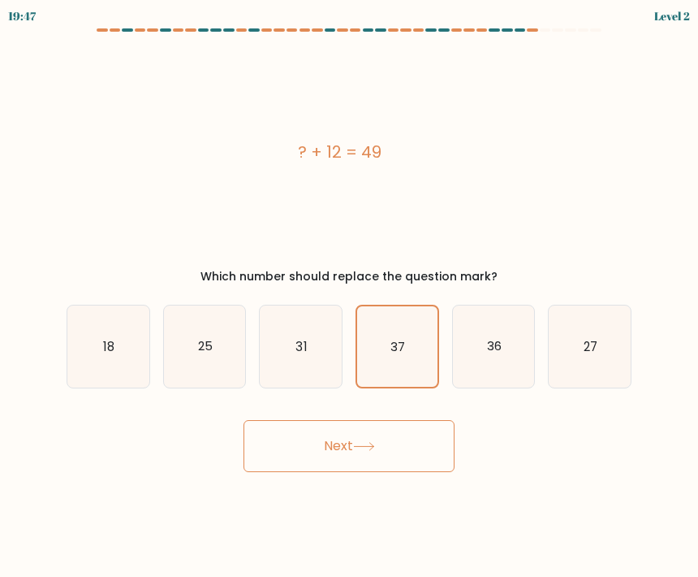
click at [316, 443] on button "Next" at bounding box center [349, 446] width 211 height 52
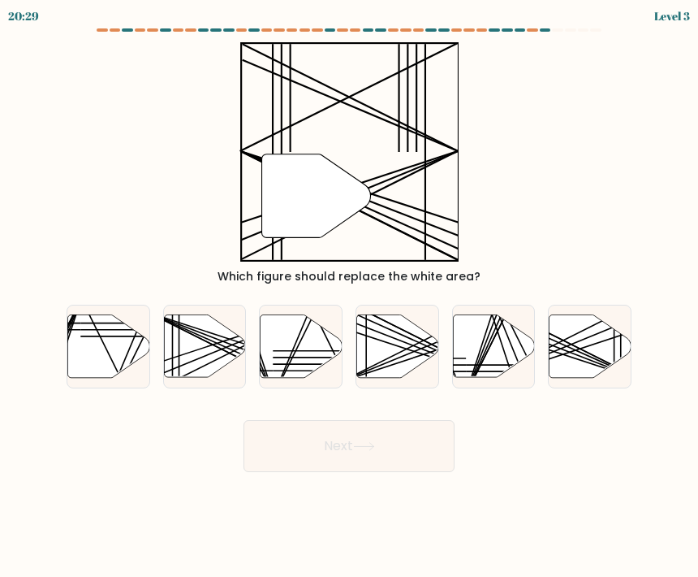
click at [384, 350] on icon at bounding box center [397, 345] width 82 height 63
click at [350, 296] on input "d." at bounding box center [349, 292] width 1 height 8
radio input "true"
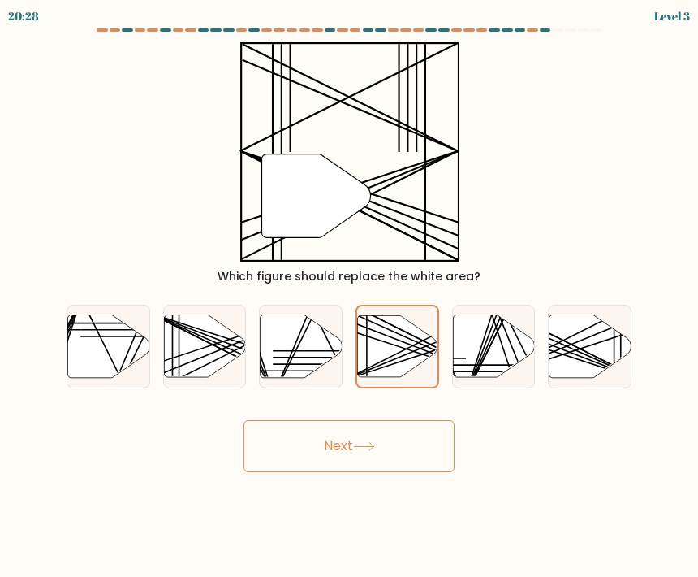
click at [386, 434] on button "Next" at bounding box center [349, 446] width 211 height 52
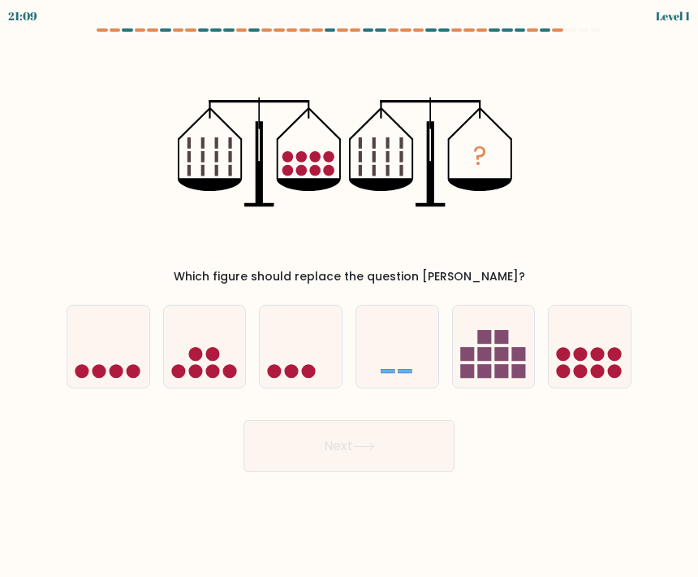
click at [575, 354] on circle at bounding box center [581, 354] width 14 height 14
click at [350, 296] on input "f." at bounding box center [349, 292] width 1 height 8
radio input "true"
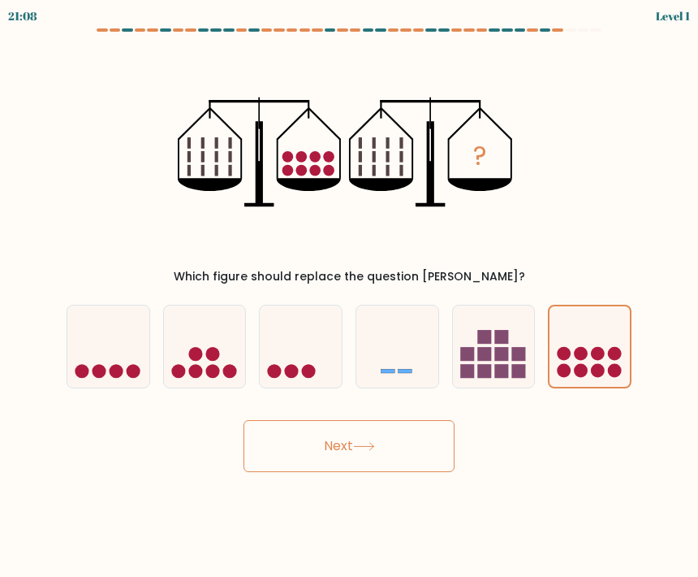
click at [369, 430] on button "Next" at bounding box center [349, 446] width 211 height 52
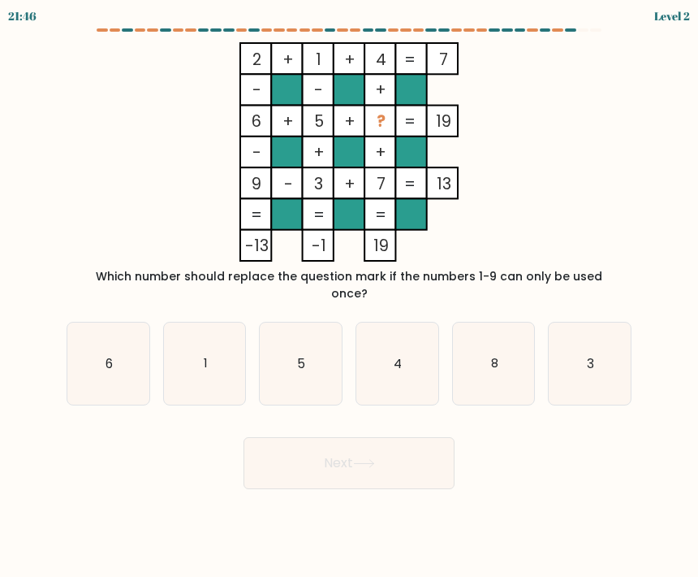
click at [463, 361] on icon "8" at bounding box center [494, 363] width 82 height 82
click at [350, 296] on input "e. 8" at bounding box center [349, 292] width 1 height 8
radio input "true"
click at [394, 444] on button "Next" at bounding box center [349, 463] width 211 height 52
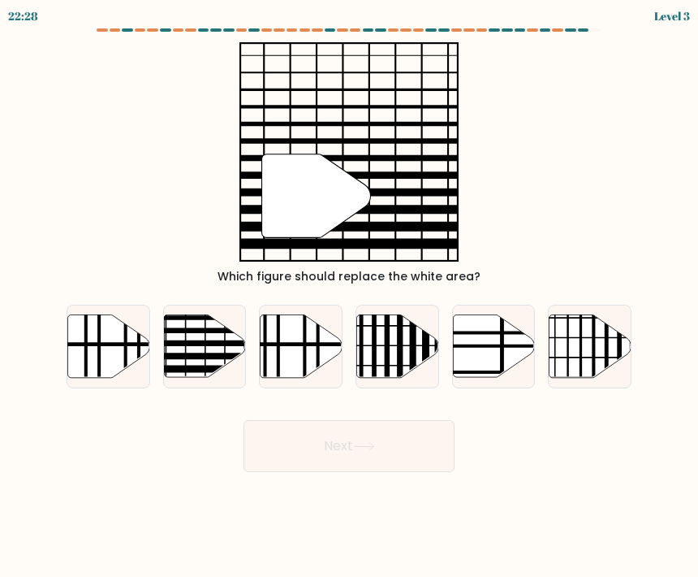
click at [198, 330] on line at bounding box center [229, 330] width 165 height 0
click at [349, 296] on input "b." at bounding box center [349, 292] width 1 height 8
radio input "true"
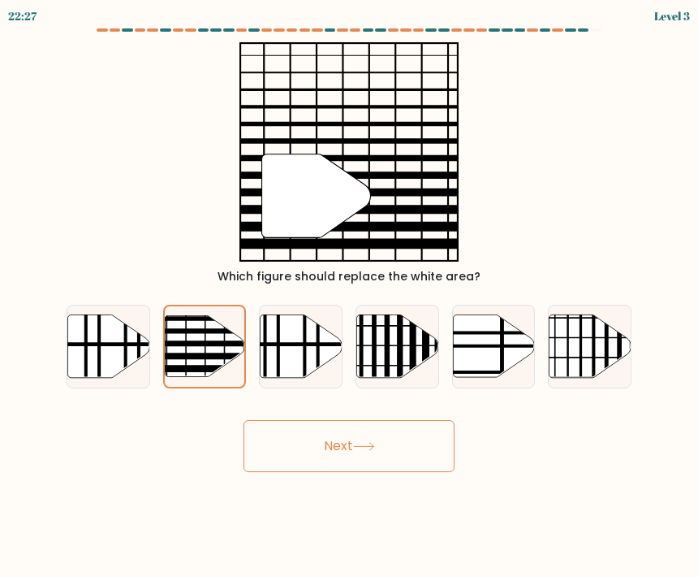
click at [339, 423] on button "Next" at bounding box center [349, 446] width 211 height 52
